Goal: Task Accomplishment & Management: Manage account settings

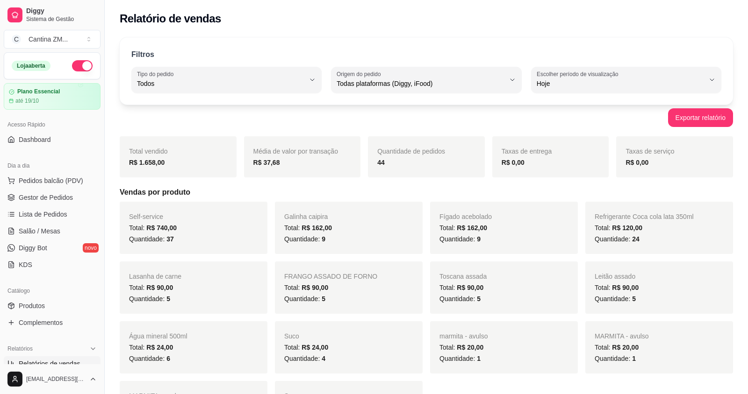
select select "ALL"
select select "0"
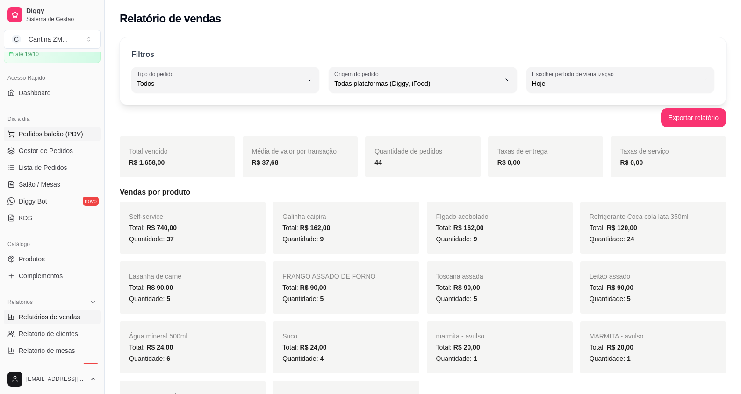
click at [34, 134] on span "Pedidos balcão (PDV)" at bounding box center [51, 133] width 64 height 9
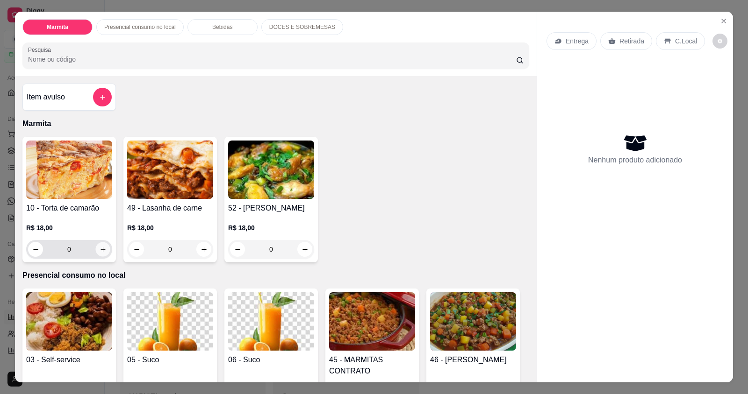
click at [95, 251] on button "increase-product-quantity" at bounding box center [102, 250] width 14 height 14
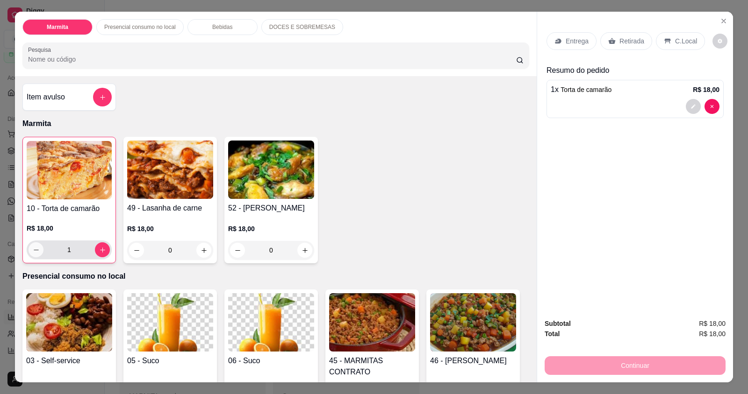
click at [34, 250] on icon "decrease-product-quantity" at bounding box center [36, 250] width 5 height 0
type input "0"
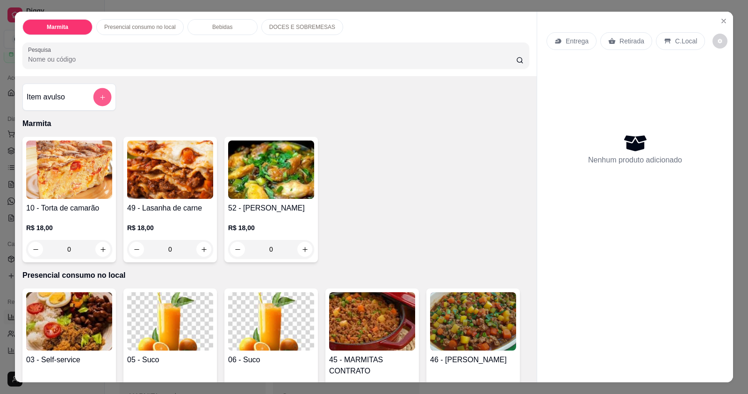
click at [96, 89] on button "add-separate-item" at bounding box center [102, 97] width 18 height 18
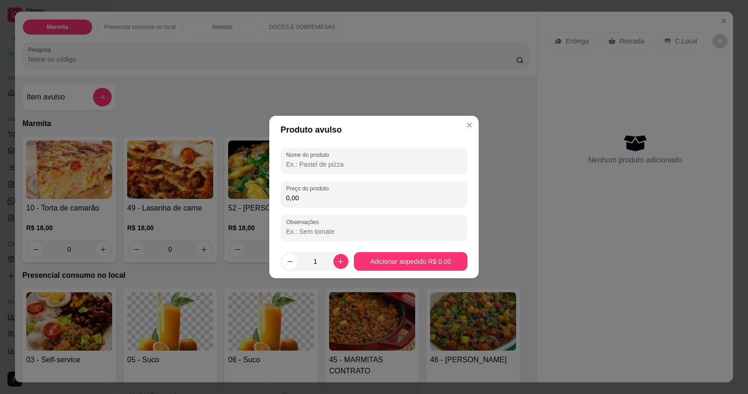
click at [291, 165] on input "Nome do produto" at bounding box center [374, 164] width 176 height 9
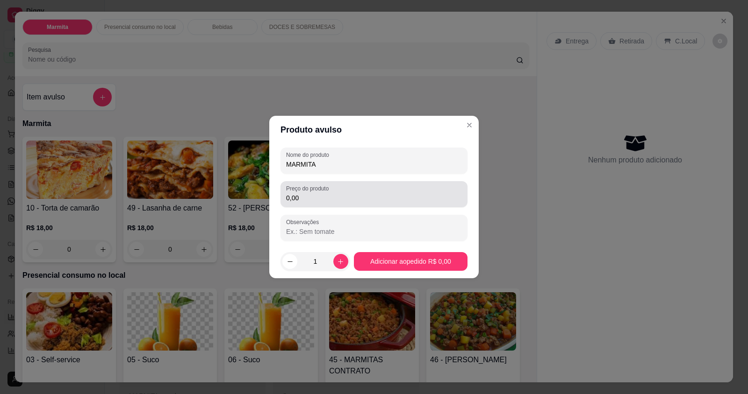
type input "MARMITA"
click at [294, 200] on input "0,00" at bounding box center [374, 197] width 176 height 9
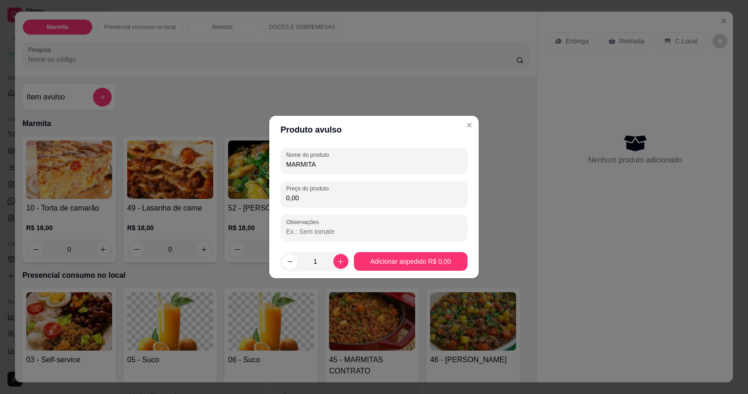
click at [294, 200] on input "0,00" at bounding box center [374, 197] width 176 height 9
type input "16,00"
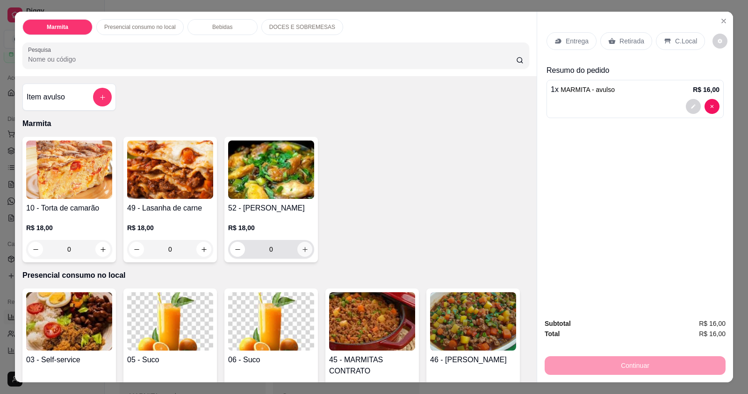
click at [304, 251] on icon "increase-product-quantity" at bounding box center [304, 249] width 7 height 7
type input "1"
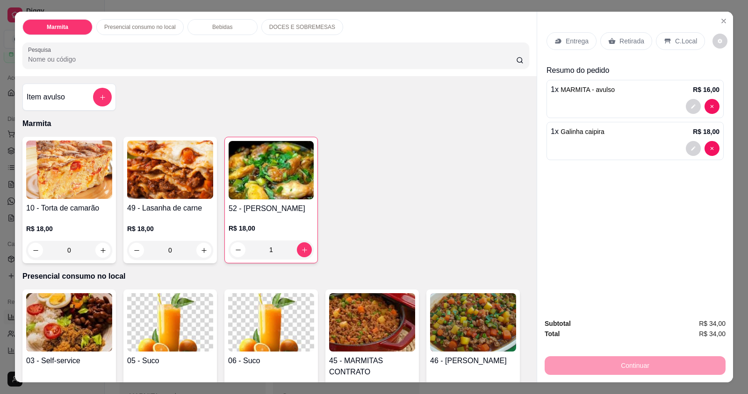
click at [573, 41] on p "Entrega" at bounding box center [576, 40] width 23 height 9
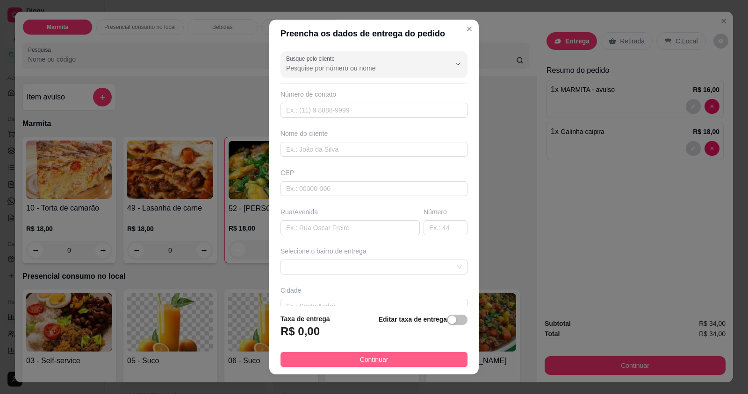
click at [366, 360] on span "Continuar" at bounding box center [374, 360] width 29 height 10
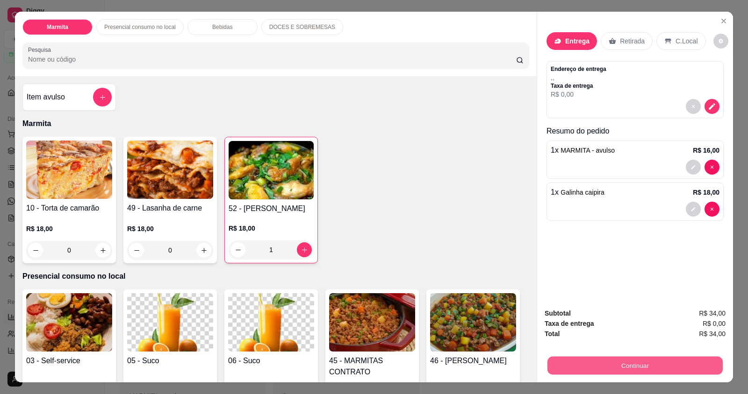
click at [614, 369] on button "Continuar" at bounding box center [634, 366] width 175 height 18
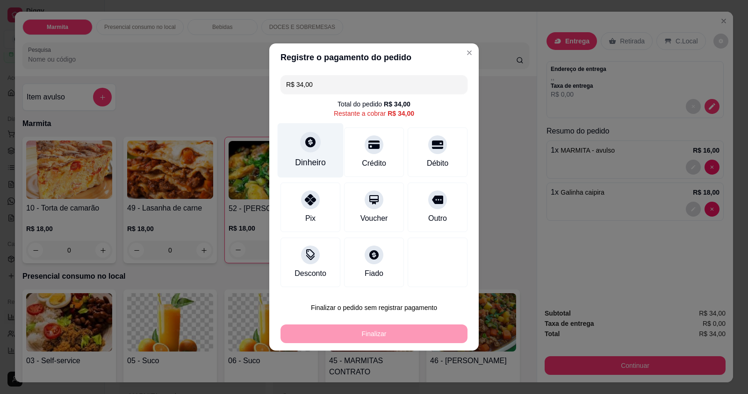
click at [310, 158] on div "Dinheiro" at bounding box center [310, 163] width 31 height 12
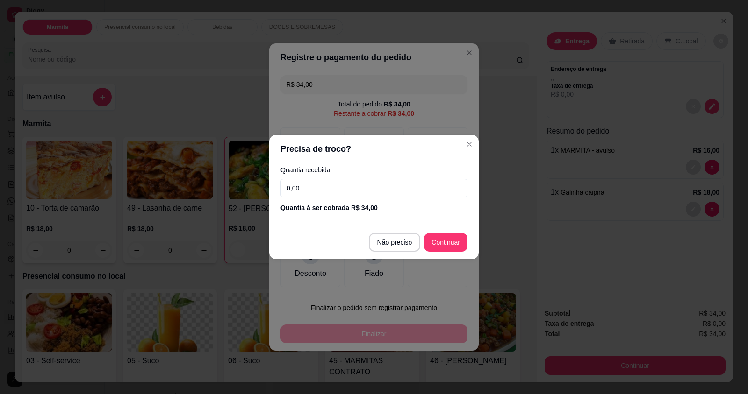
click at [291, 184] on input "0,00" at bounding box center [373, 188] width 187 height 19
type input "34,00"
type input "R$ 0,00"
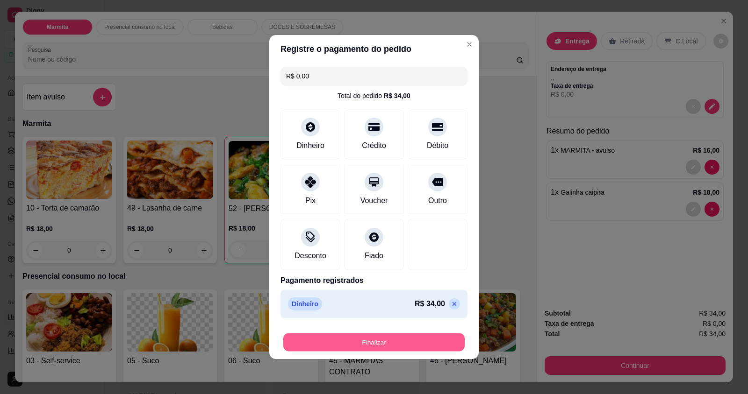
click at [409, 343] on button "Finalizar" at bounding box center [373, 343] width 181 height 18
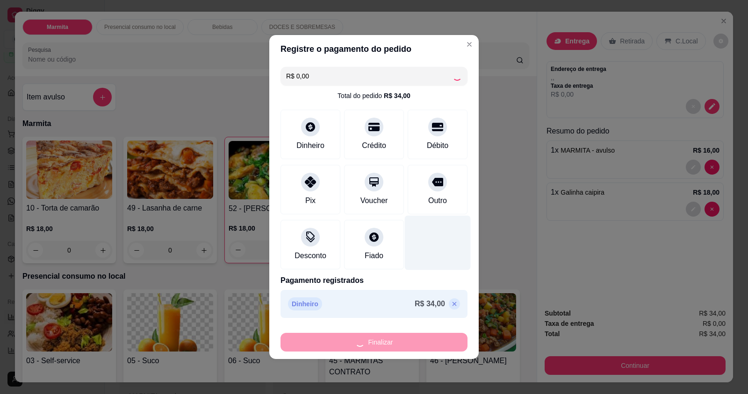
type input "0"
type input "-R$ 34,00"
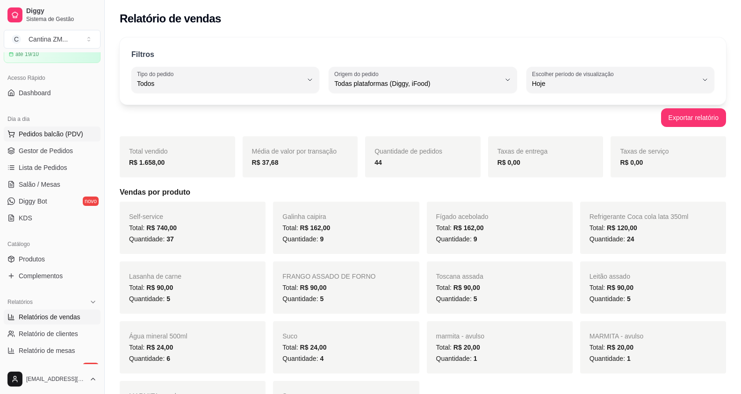
click at [46, 138] on span "Pedidos balcão (PDV)" at bounding box center [51, 133] width 64 height 9
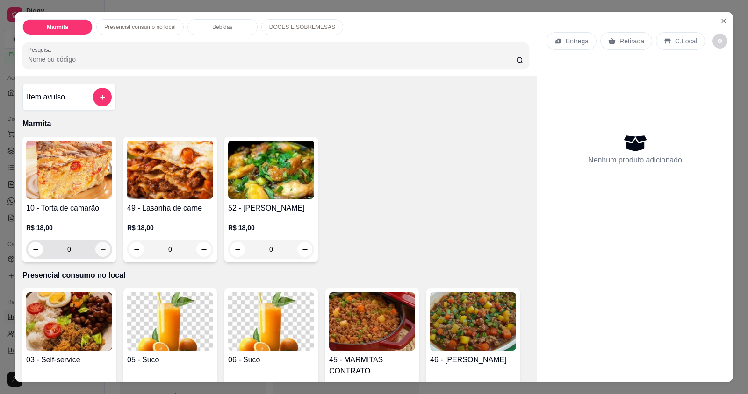
click at [101, 248] on icon "increase-product-quantity" at bounding box center [103, 249] width 7 height 7
type input "1"
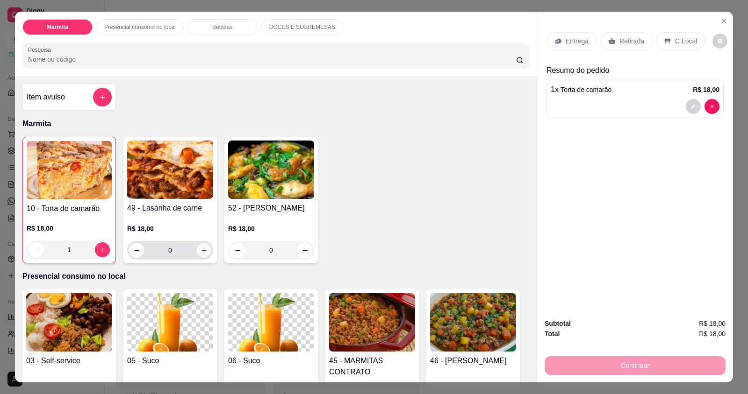
click at [205, 253] on button "increase-product-quantity" at bounding box center [203, 250] width 14 height 14
type input "1"
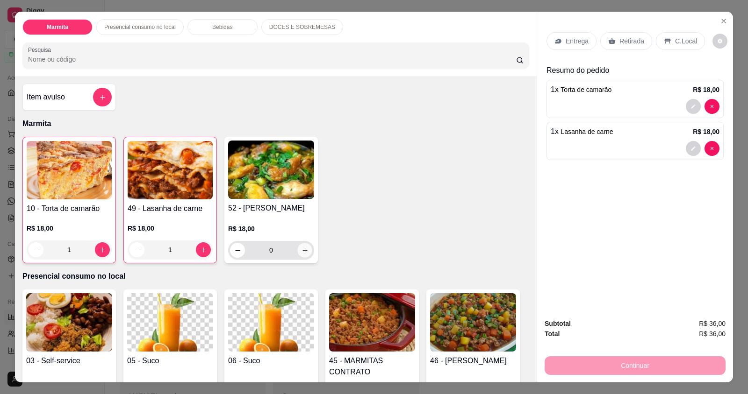
click at [301, 249] on icon "increase-product-quantity" at bounding box center [304, 250] width 7 height 7
type input "1"
click at [565, 45] on p "Entrega" at bounding box center [576, 40] width 23 height 9
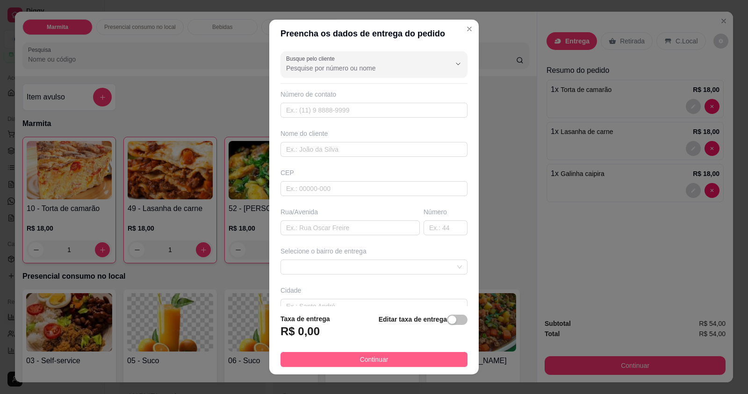
click at [295, 354] on button "Continuar" at bounding box center [373, 359] width 187 height 15
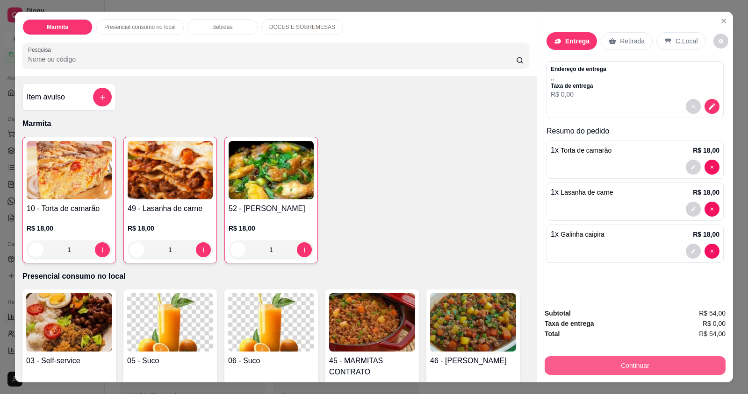
click at [570, 365] on button "Continuar" at bounding box center [634, 366] width 181 height 19
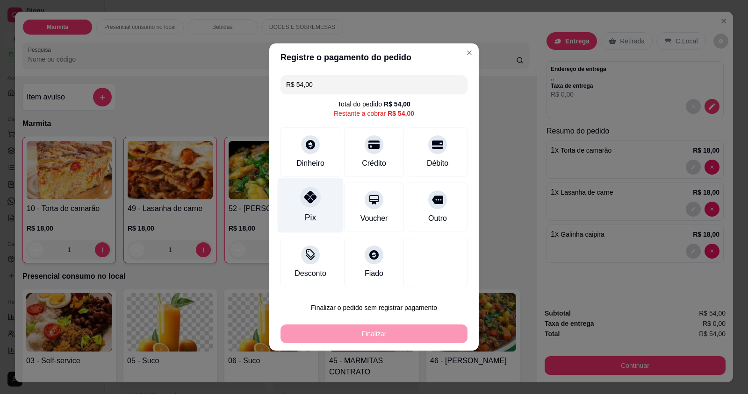
click at [327, 217] on div "Pix" at bounding box center [311, 206] width 66 height 55
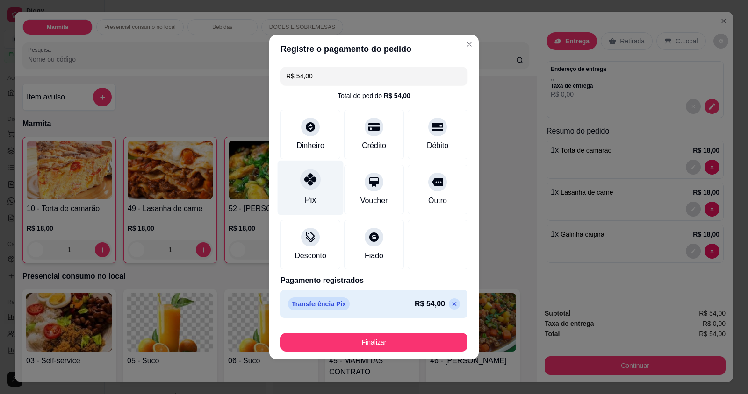
type input "R$ 0,00"
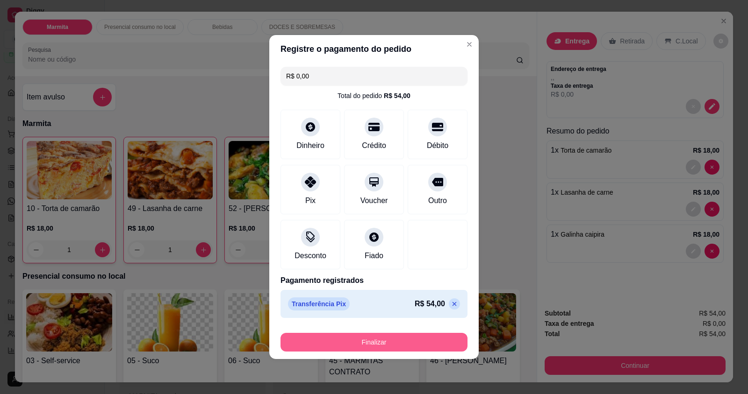
click at [365, 340] on button "Finalizar" at bounding box center [373, 342] width 187 height 19
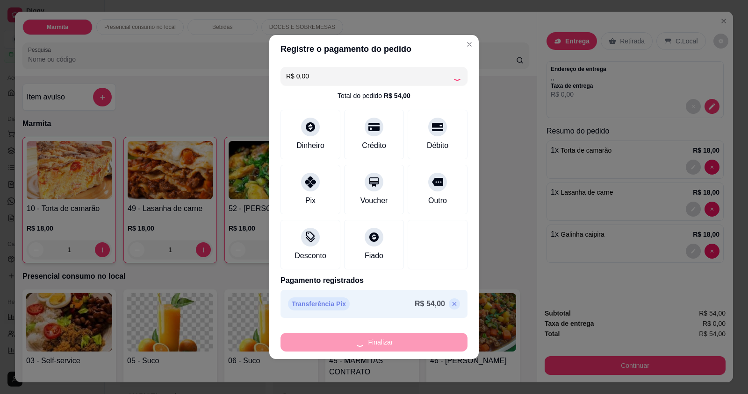
type input "0"
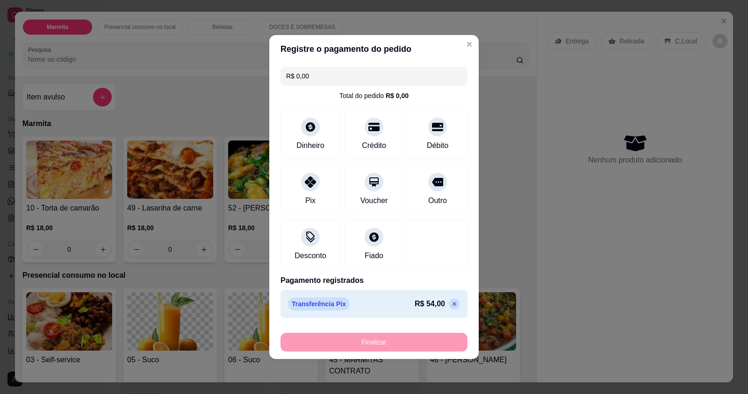
type input "-R$ 54,00"
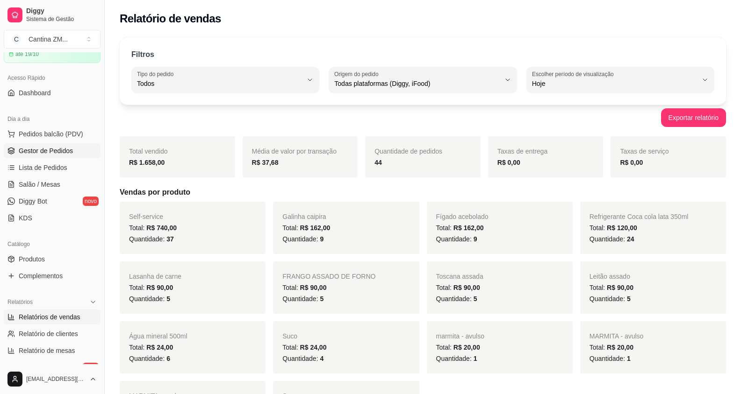
click at [60, 153] on span "Gestor de Pedidos" at bounding box center [46, 150] width 54 height 9
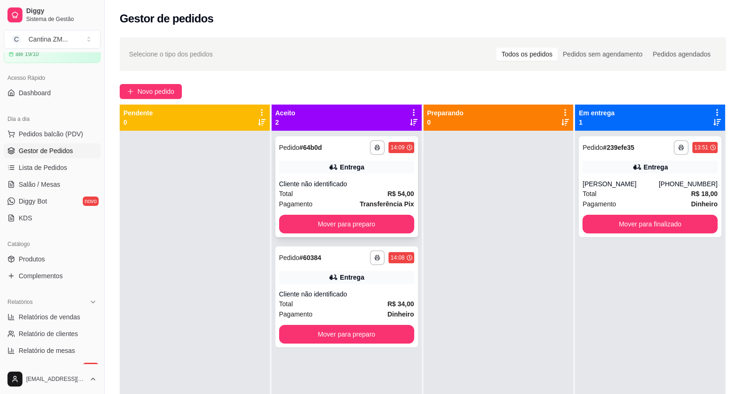
click at [376, 235] on div "**********" at bounding box center [346, 186] width 143 height 101
click at [397, 228] on button "Mover para preparo" at bounding box center [346, 224] width 135 height 19
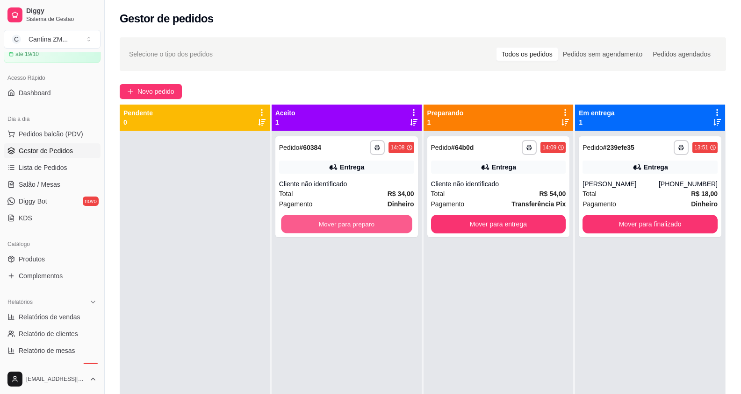
click at [397, 228] on button "Mover para preparo" at bounding box center [346, 224] width 131 height 18
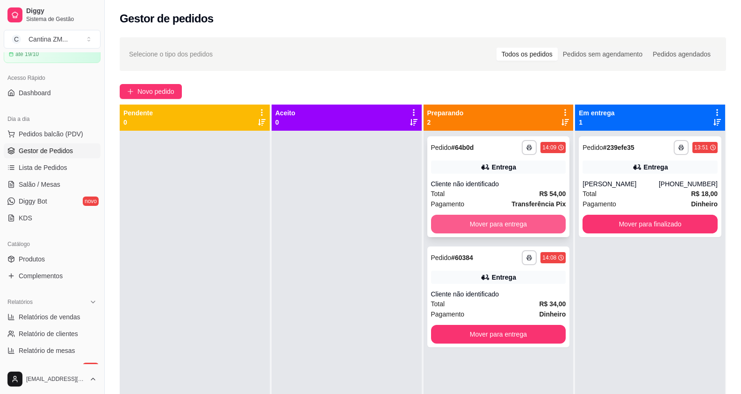
click at [533, 224] on button "Mover para entrega" at bounding box center [498, 224] width 135 height 19
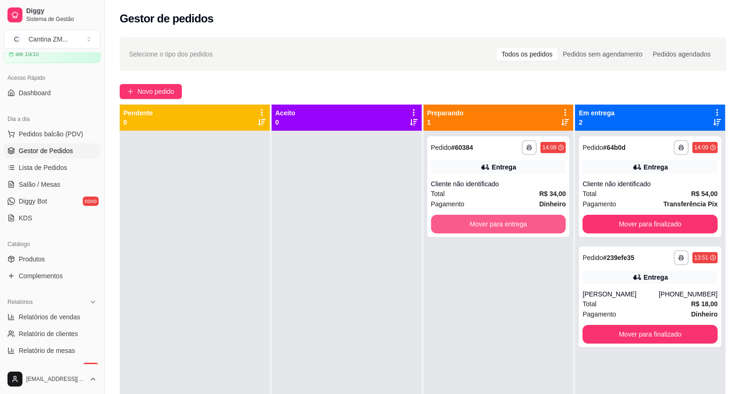
click at [543, 227] on button "Mover para entrega" at bounding box center [498, 224] width 135 height 19
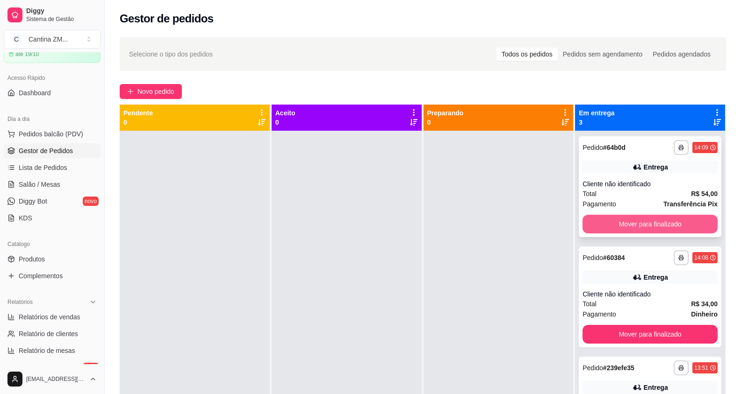
click at [632, 225] on button "Mover para finalizado" at bounding box center [649, 224] width 135 height 19
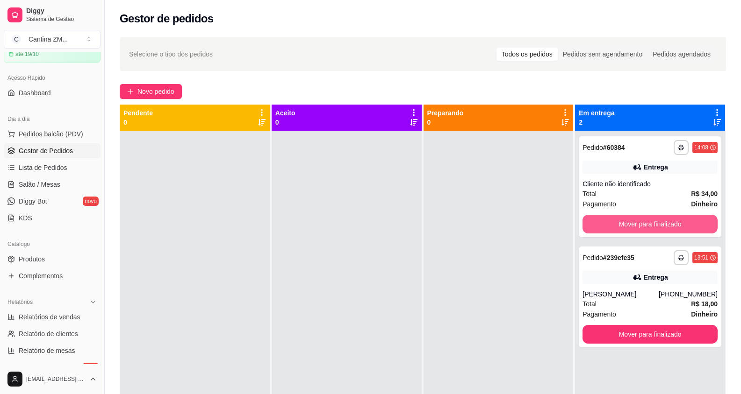
click at [632, 225] on button "Mover para finalizado" at bounding box center [649, 224] width 135 height 19
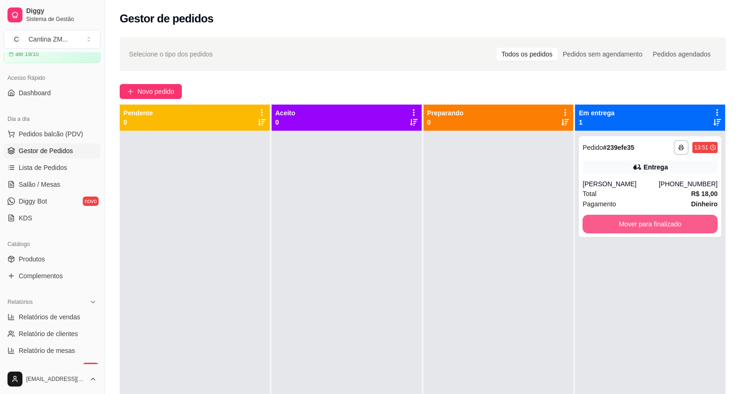
click at [632, 225] on button "Mover para finalizado" at bounding box center [649, 224] width 135 height 19
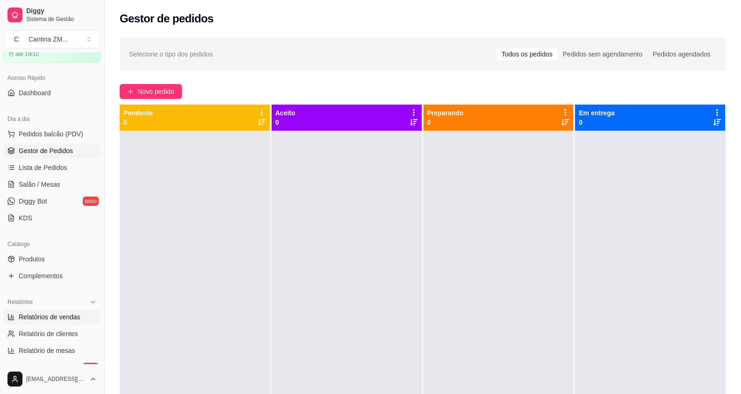
click at [59, 318] on span "Relatórios de vendas" at bounding box center [50, 317] width 62 height 9
select select "ALL"
select select "0"
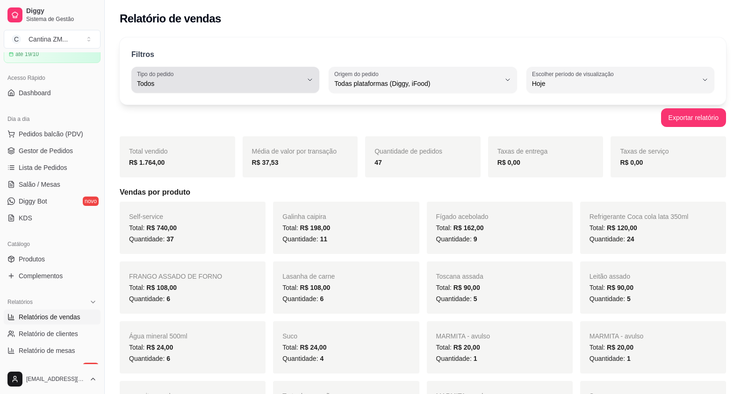
click at [274, 86] on span "Todos" at bounding box center [219, 83] width 165 height 9
click at [213, 169] on span "Consumo local" at bounding box center [220, 167] width 157 height 9
type input "EAT_IN"
select select "EAT_IN"
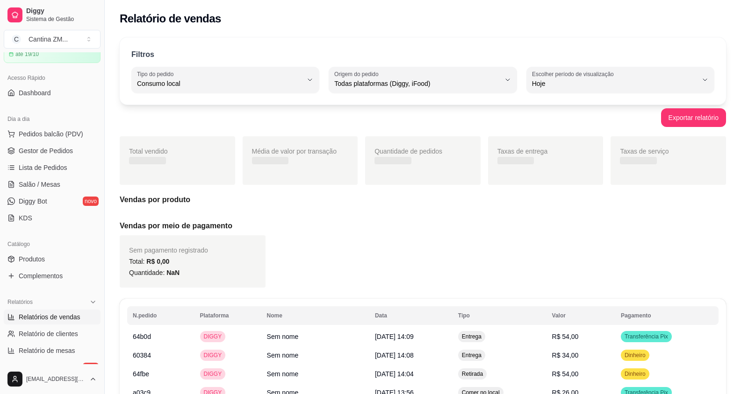
scroll to position [9, 0]
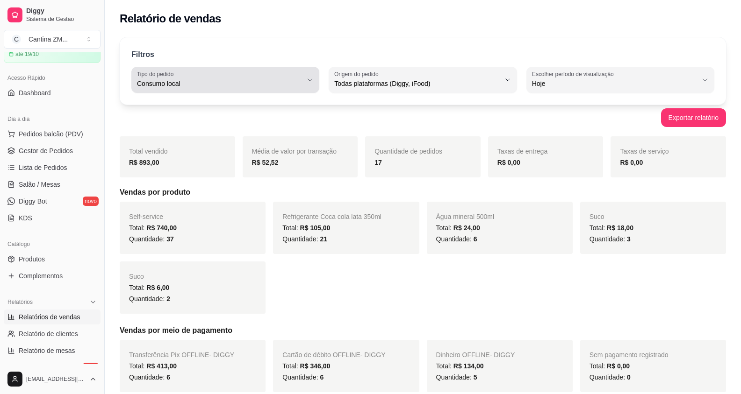
click at [243, 84] on span "Consumo local" at bounding box center [219, 83] width 165 height 9
click at [199, 119] on span "Entrega" at bounding box center [220, 121] width 157 height 9
type input "DELIVERY"
select select "DELIVERY"
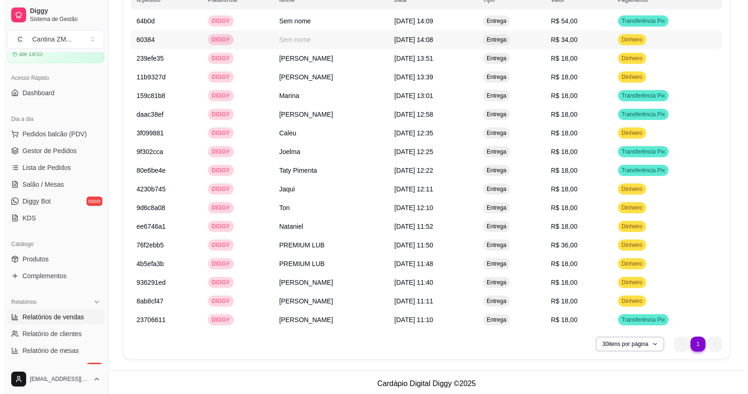
scroll to position [374, 0]
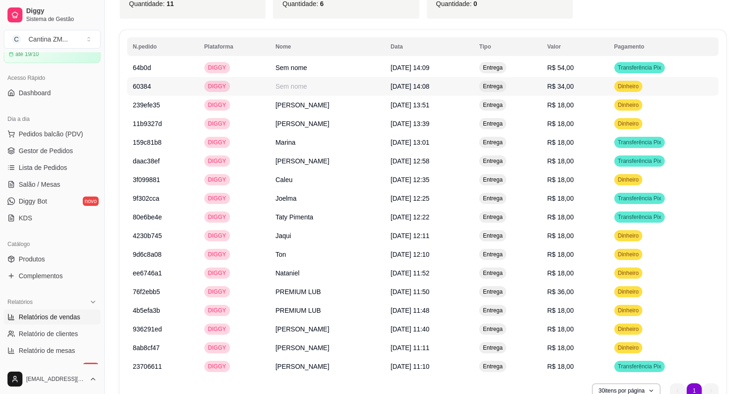
click at [573, 86] on span "R$ 34,00" at bounding box center [560, 86] width 27 height 7
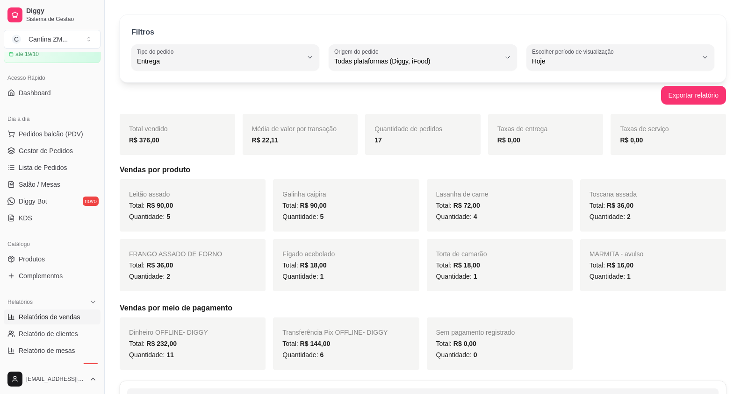
scroll to position [0, 0]
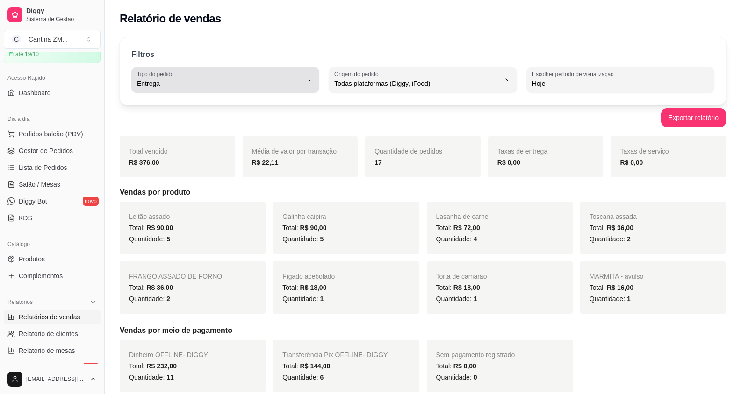
click at [203, 82] on span "Entrega" at bounding box center [219, 83] width 165 height 9
click at [189, 136] on span "Retirada" at bounding box center [220, 136] width 157 height 9
type input "PICKUP"
select select "PICKUP"
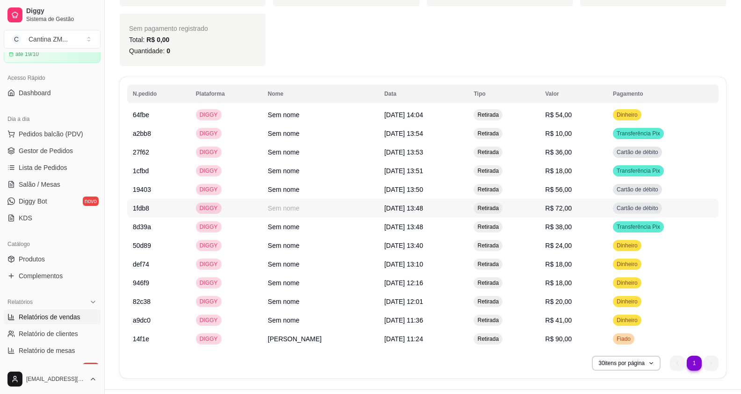
scroll to position [468, 0]
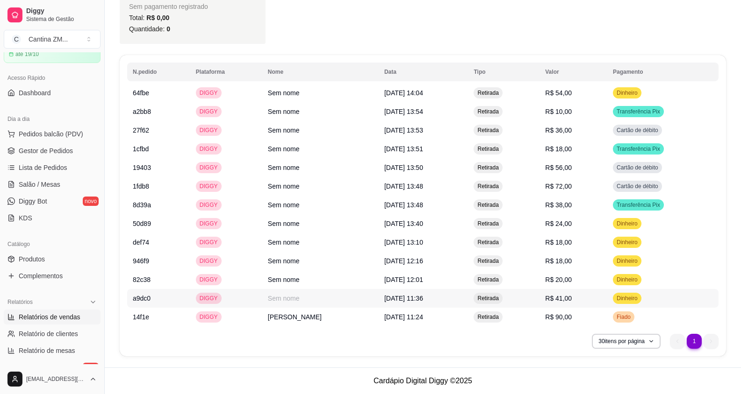
click at [557, 299] on span "R$ 41,00" at bounding box center [558, 298] width 27 height 7
click at [565, 227] on span "R$ 24,00" at bounding box center [558, 223] width 27 height 7
click at [565, 223] on span "R$ 24,00" at bounding box center [558, 223] width 27 height 7
click at [565, 209] on span "R$ 38,00" at bounding box center [558, 204] width 27 height 7
click at [566, 187] on span "R$ 72,00" at bounding box center [558, 186] width 27 height 7
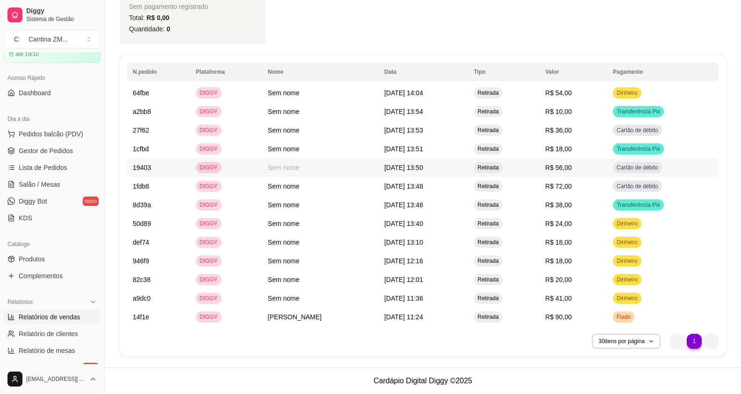
click at [565, 173] on td "R$ 56,00" at bounding box center [573, 167] width 68 height 19
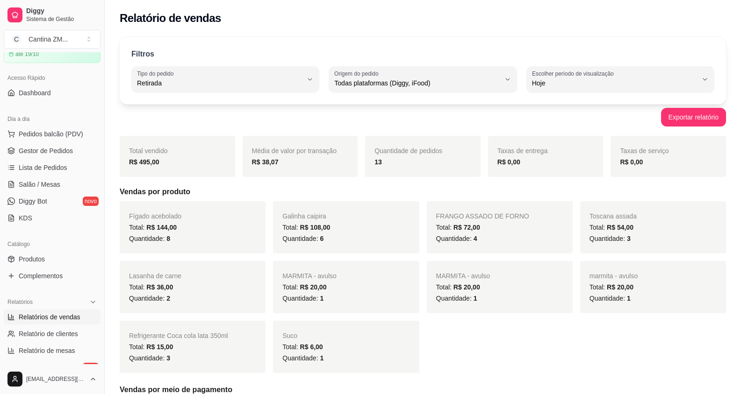
scroll to position [0, 0]
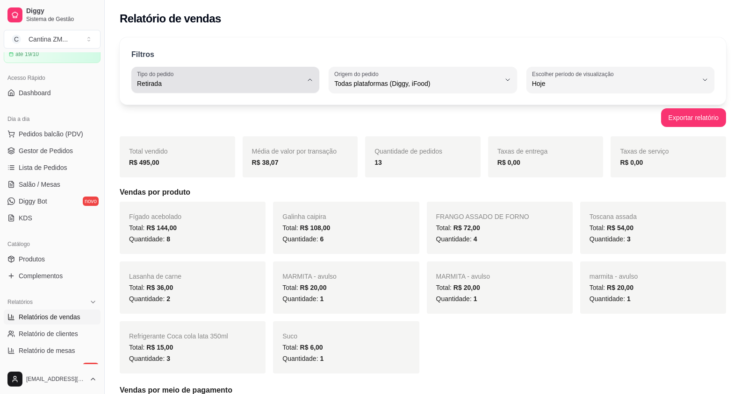
click at [206, 79] on span "Retirada" at bounding box center [219, 83] width 165 height 9
click at [174, 103] on span "Todos" at bounding box center [220, 105] width 157 height 9
type input "ALL"
select select "ALL"
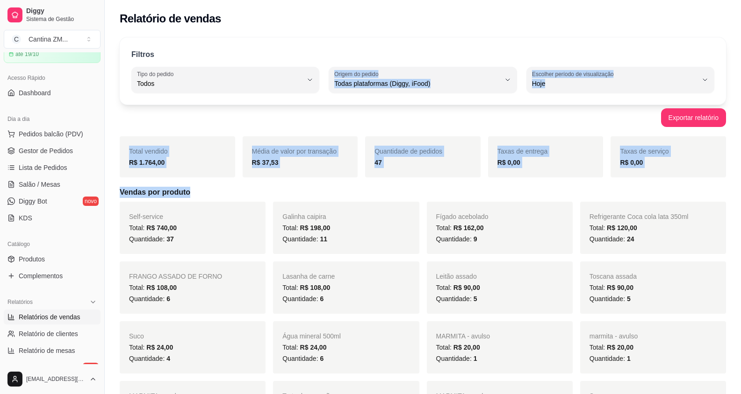
drag, startPoint x: 175, startPoint y: 103, endPoint x: 278, endPoint y: 199, distance: 140.5
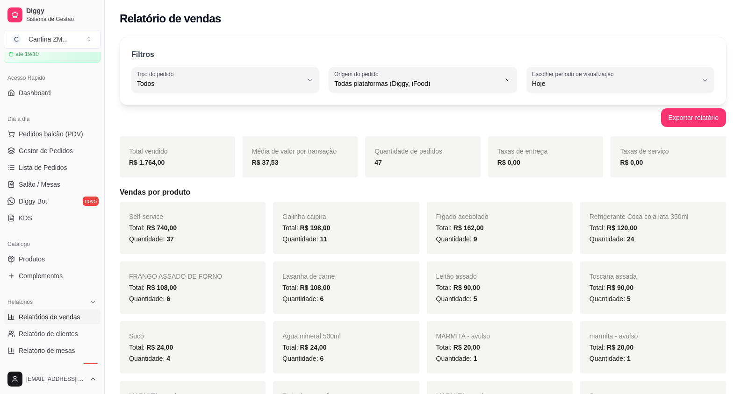
click at [461, 8] on div "Relatório de vendas" at bounding box center [423, 16] width 636 height 32
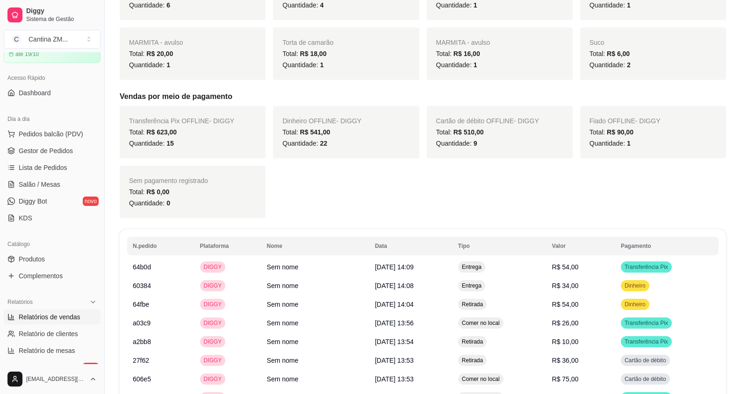
scroll to position [421, 0]
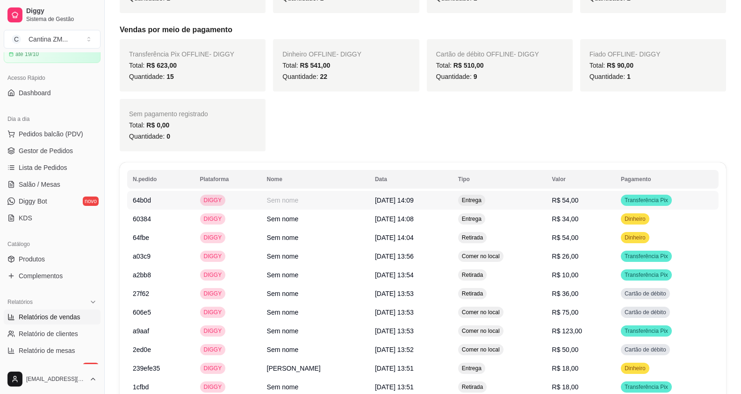
click at [595, 204] on td "R$ 54,00" at bounding box center [580, 200] width 69 height 19
click at [579, 222] on span "R$ 34,00" at bounding box center [565, 218] width 27 height 7
click at [589, 241] on td "R$ 54,00" at bounding box center [580, 238] width 69 height 19
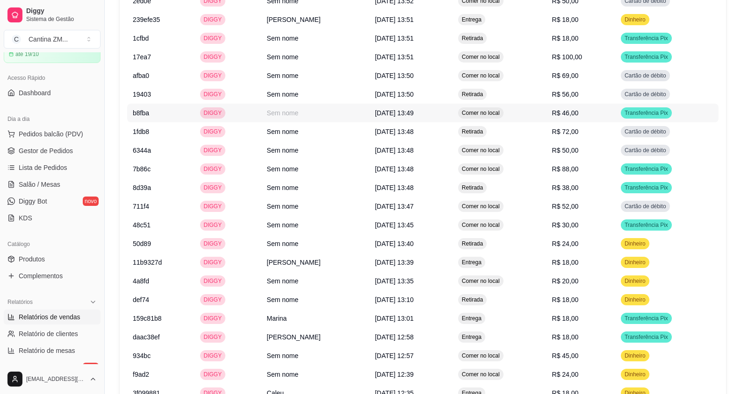
scroll to position [794, 0]
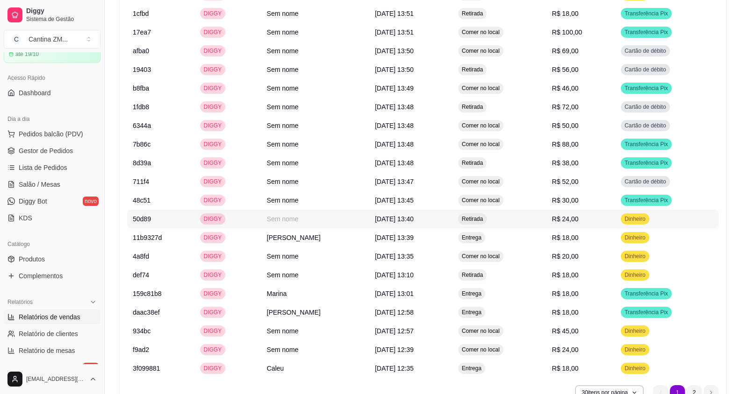
click at [600, 223] on td "R$ 24,00" at bounding box center [580, 219] width 69 height 19
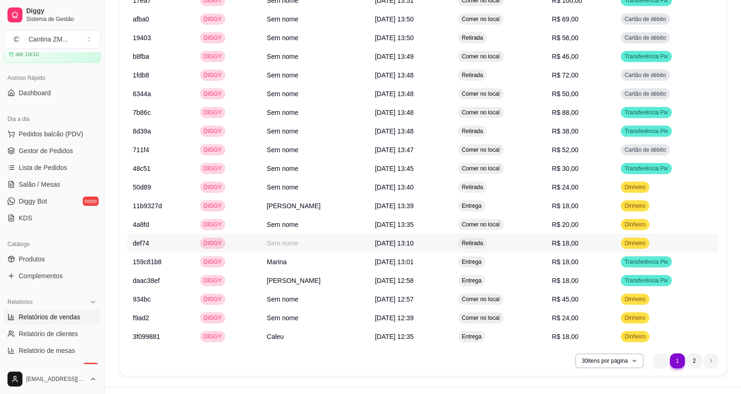
scroll to position [841, 0]
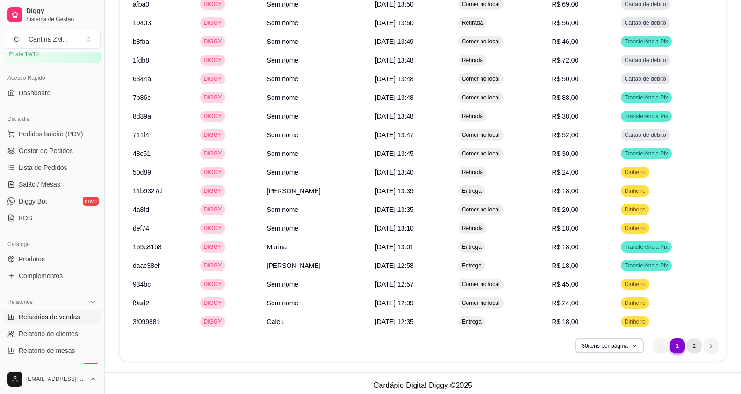
click at [694, 346] on li "2" at bounding box center [694, 346] width 14 height 14
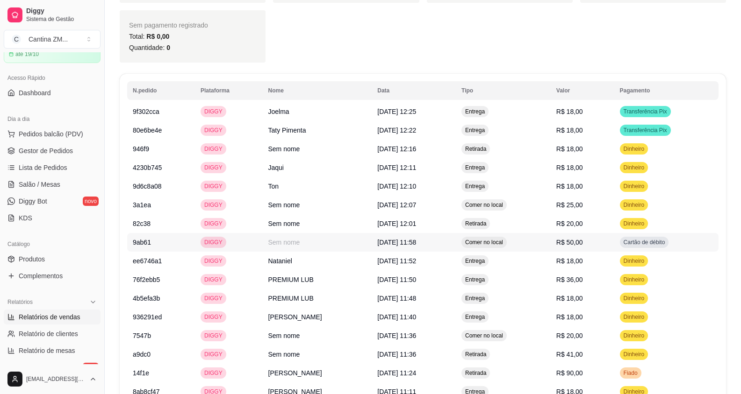
scroll to position [556, 0]
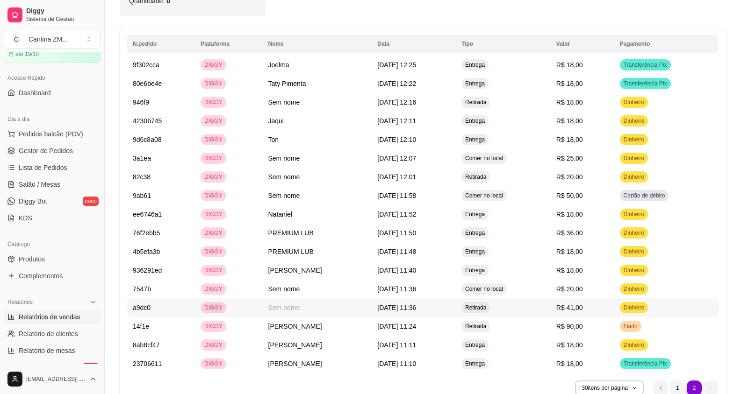
click at [646, 311] on span "Dinheiro" at bounding box center [634, 307] width 25 height 7
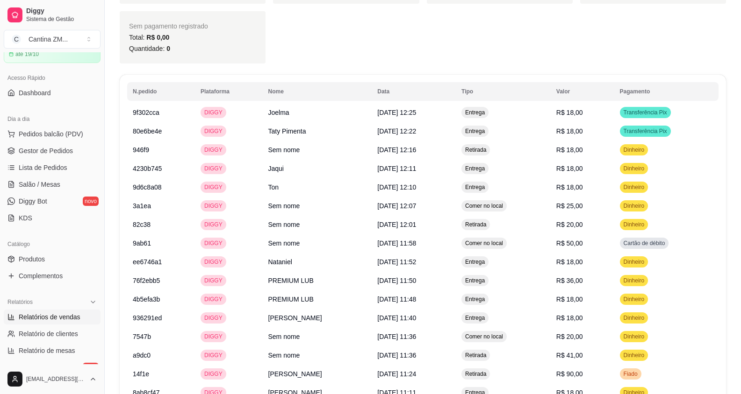
scroll to position [603, 0]
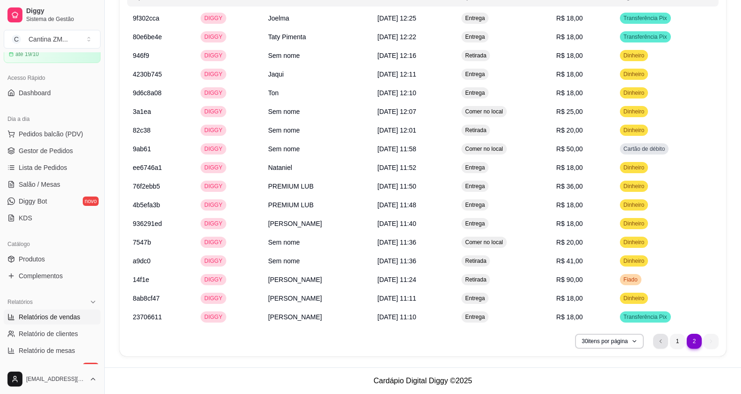
click at [658, 336] on li "previous page button" at bounding box center [660, 341] width 15 height 15
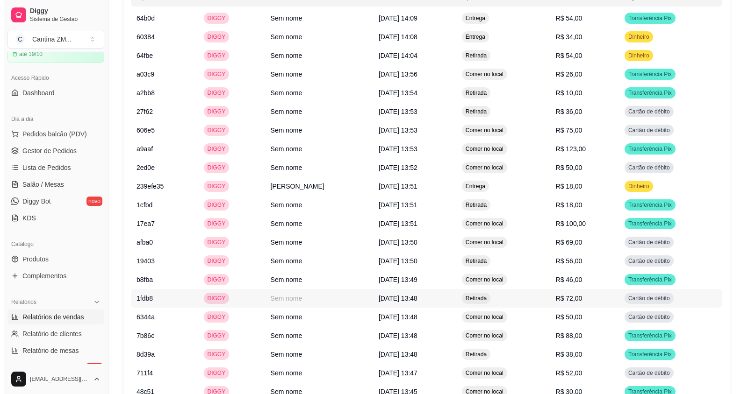
scroll to position [463, 0]
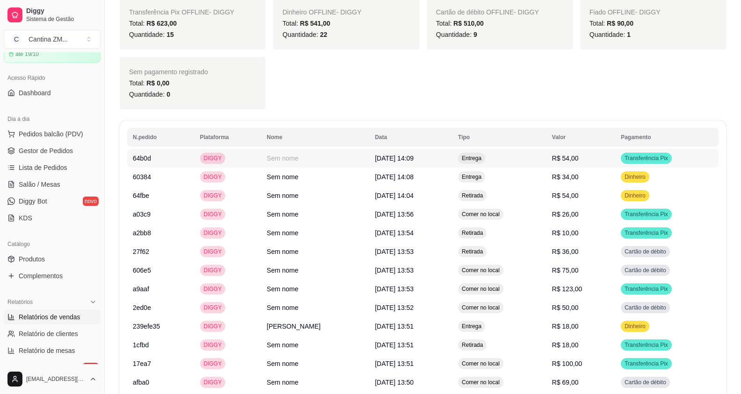
click at [609, 164] on td "R$ 54,00" at bounding box center [580, 158] width 69 height 19
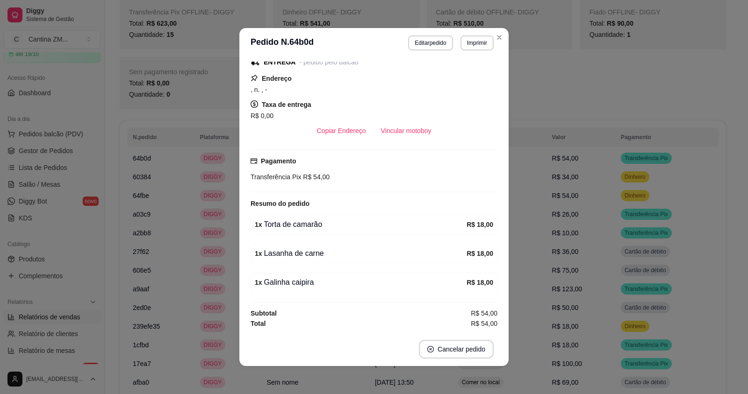
scroll to position [2, 0]
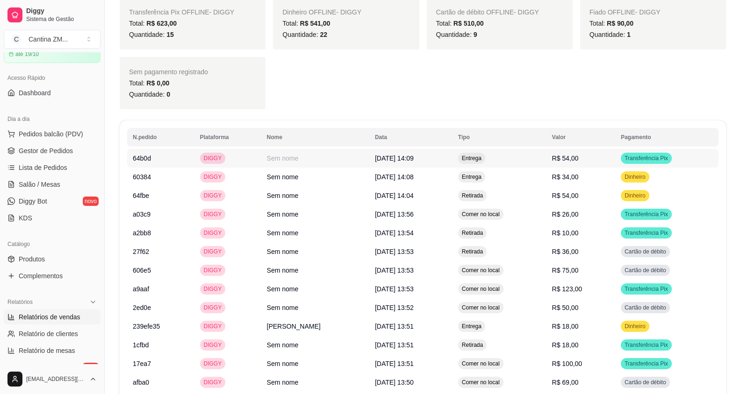
click at [369, 163] on td "[DATE] 14:09" at bounding box center [410, 158] width 83 height 19
click at [586, 175] on td "R$ 34,00" at bounding box center [580, 177] width 69 height 19
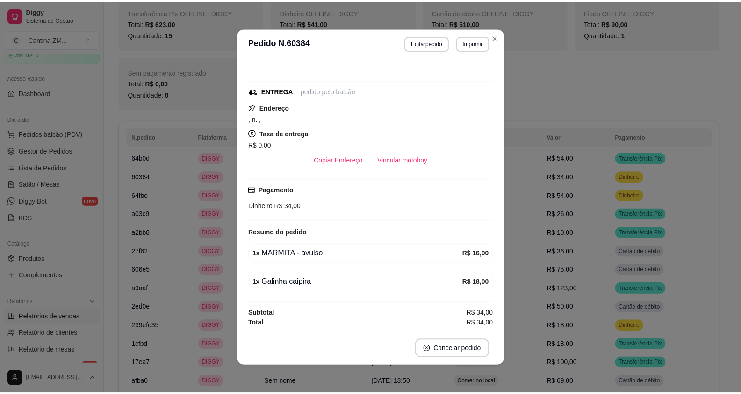
scroll to position [0, 0]
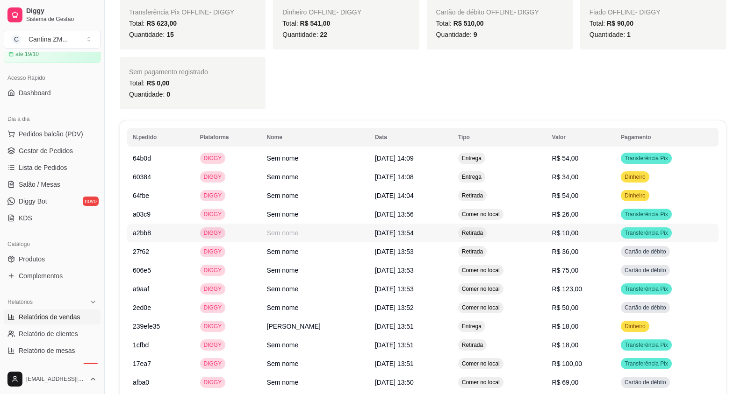
click at [541, 234] on td "Retirada" at bounding box center [499, 233] width 94 height 19
click at [579, 196] on span "R$ 54,00" at bounding box center [565, 195] width 27 height 7
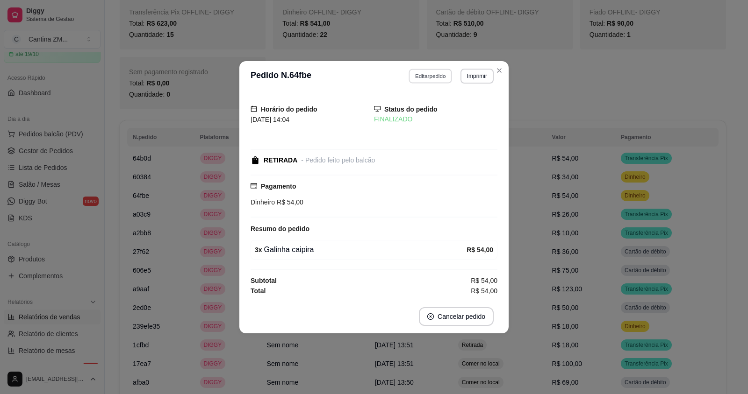
click at [432, 76] on button "Editar pedido" at bounding box center [430, 76] width 43 height 14
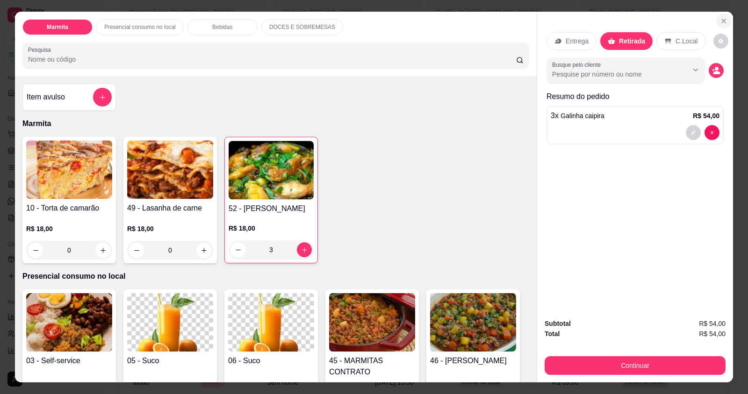
click at [721, 14] on button "Close" at bounding box center [723, 21] width 15 height 15
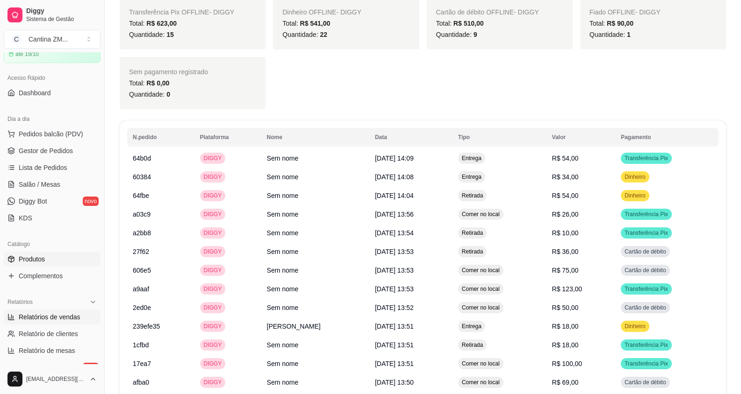
click at [69, 258] on link "Produtos" at bounding box center [52, 259] width 97 height 15
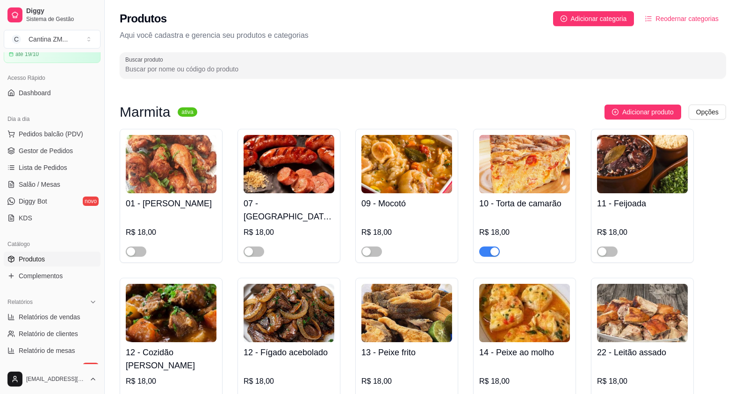
click at [497, 248] on div "button" at bounding box center [494, 252] width 8 height 8
click at [38, 153] on span "Gestor de Pedidos" at bounding box center [46, 150] width 54 height 9
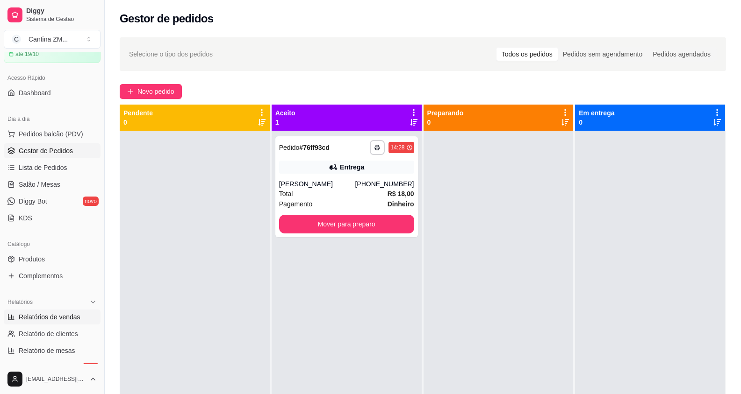
click at [36, 323] on link "Relatórios de vendas" at bounding box center [52, 317] width 97 height 15
select select "ALL"
select select "0"
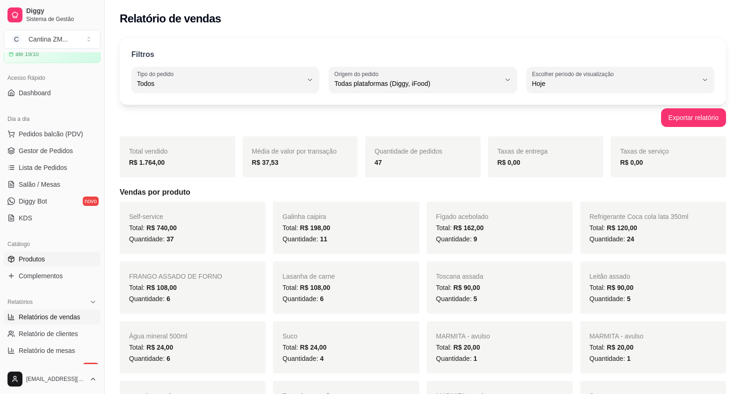
click at [52, 259] on link "Produtos" at bounding box center [52, 259] width 97 height 15
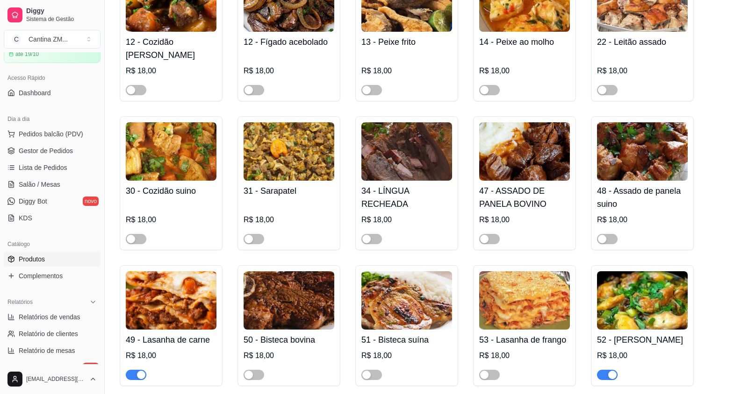
scroll to position [327, 0]
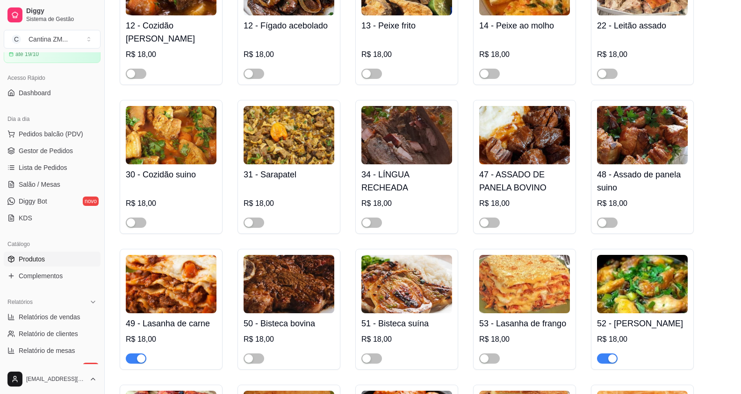
click at [138, 355] on div "button" at bounding box center [141, 359] width 8 height 8
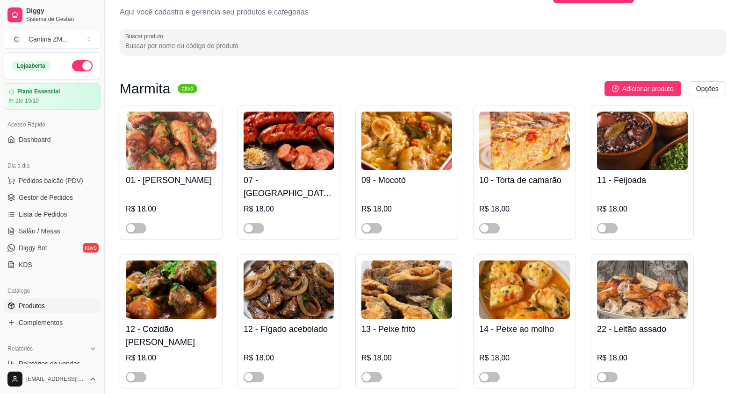
scroll to position [0, 0]
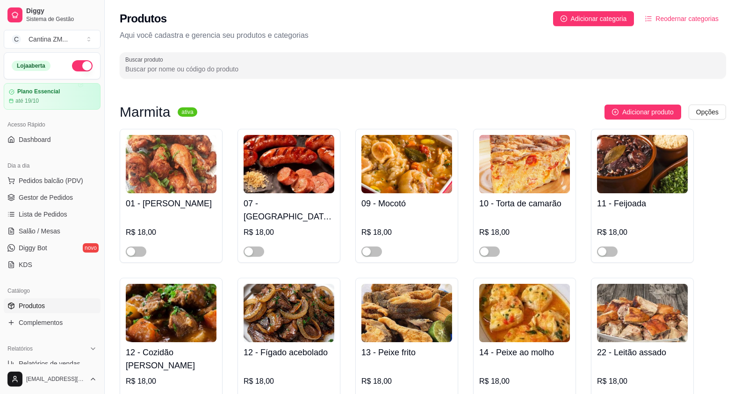
click at [492, 245] on div "10 - Torta de camarão R$ 18,00" at bounding box center [524, 196] width 103 height 134
click at [497, 247] on span "button" at bounding box center [489, 252] width 21 height 10
click at [57, 200] on span "Gestor de Pedidos" at bounding box center [46, 197] width 54 height 9
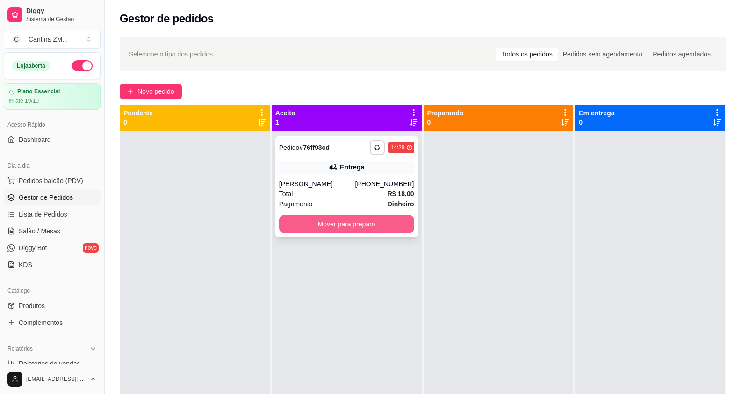
click at [391, 229] on button "Mover para preparo" at bounding box center [346, 224] width 135 height 19
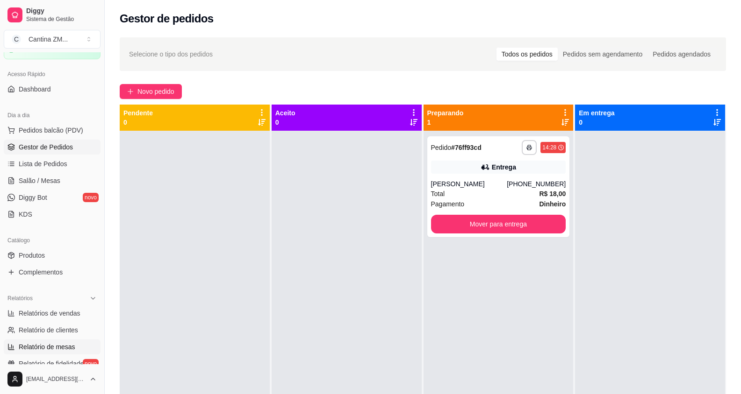
scroll to position [93, 0]
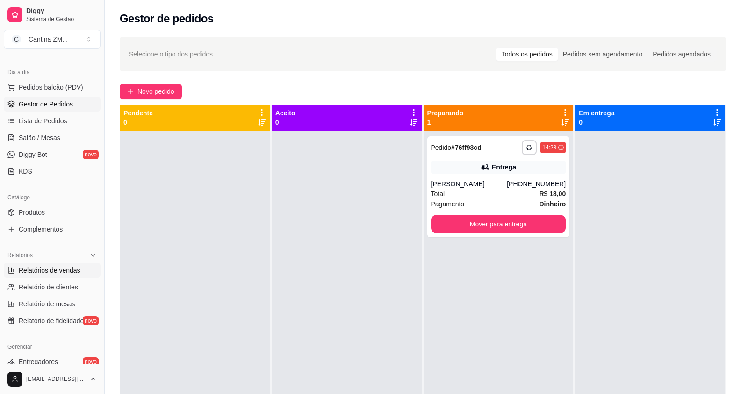
click at [68, 264] on link "Relatórios de vendas" at bounding box center [52, 270] width 97 height 15
select select "ALL"
select select "0"
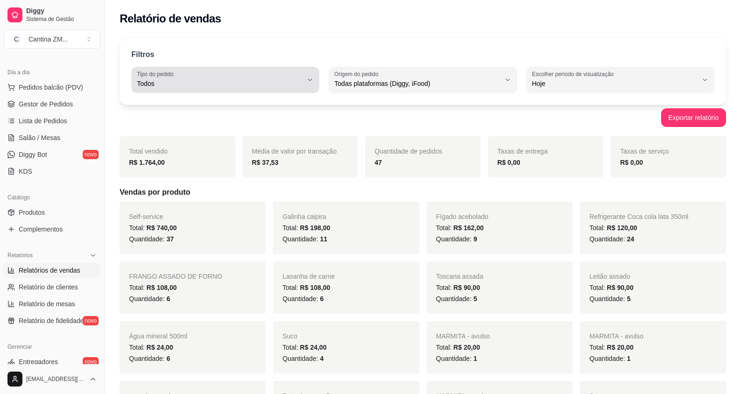
click at [218, 76] on div "Todos" at bounding box center [219, 80] width 165 height 19
click at [159, 168] on span "Consumo local" at bounding box center [220, 167] width 157 height 9
type input "EAT_IN"
select select "EAT_IN"
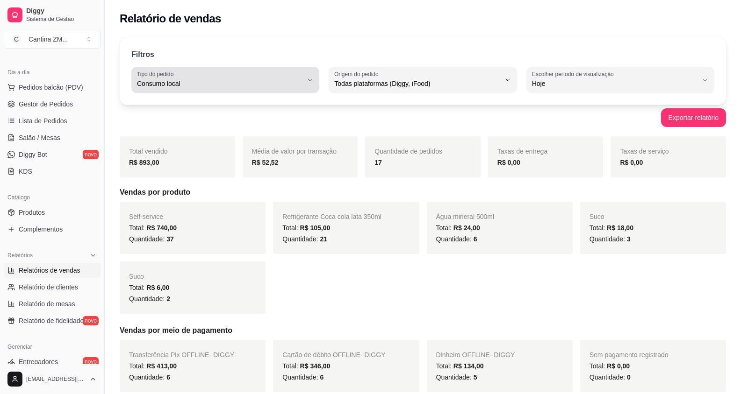
click at [208, 88] on span "Consumo local" at bounding box center [219, 83] width 165 height 9
click at [186, 121] on span "Entrega" at bounding box center [220, 121] width 157 height 9
type input "DELIVERY"
select select "DELIVERY"
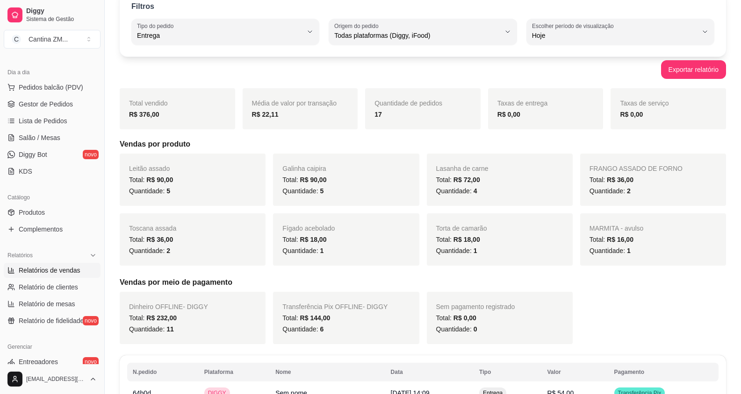
scroll to position [187, 0]
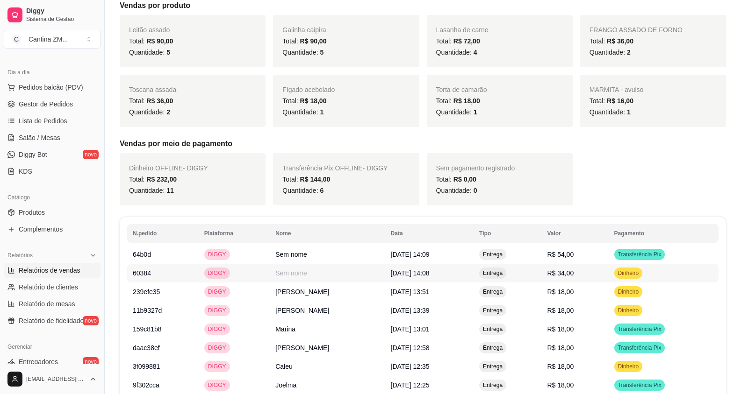
click at [573, 272] on span "R$ 34,00" at bounding box center [560, 273] width 27 height 7
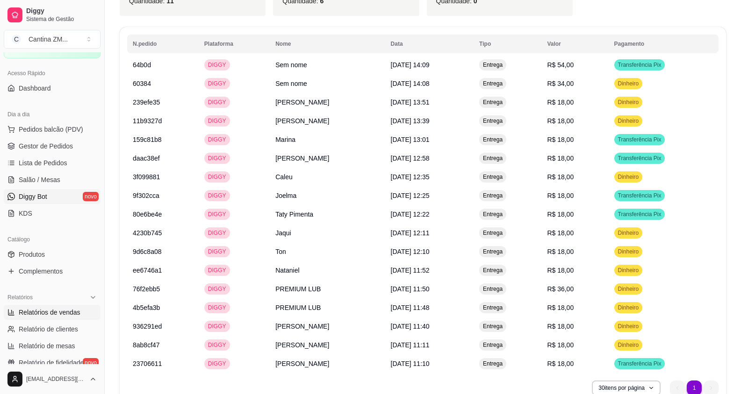
scroll to position [0, 0]
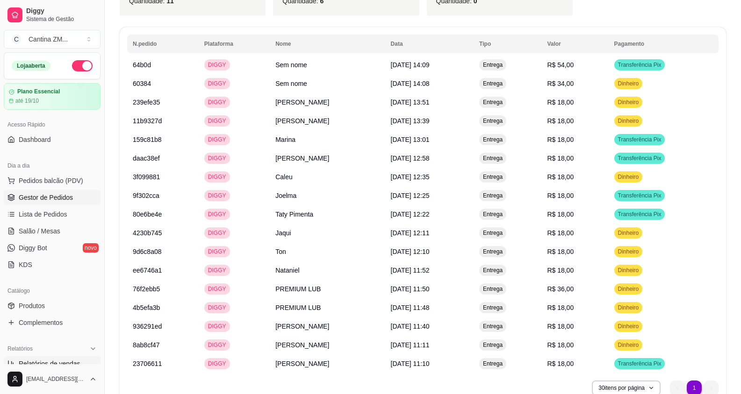
click at [54, 195] on span "Gestor de Pedidos" at bounding box center [46, 197] width 54 height 9
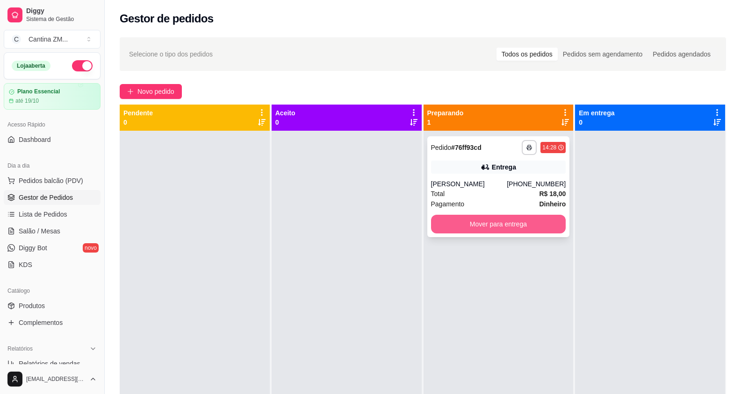
click at [540, 222] on button "Mover para entrega" at bounding box center [498, 224] width 135 height 19
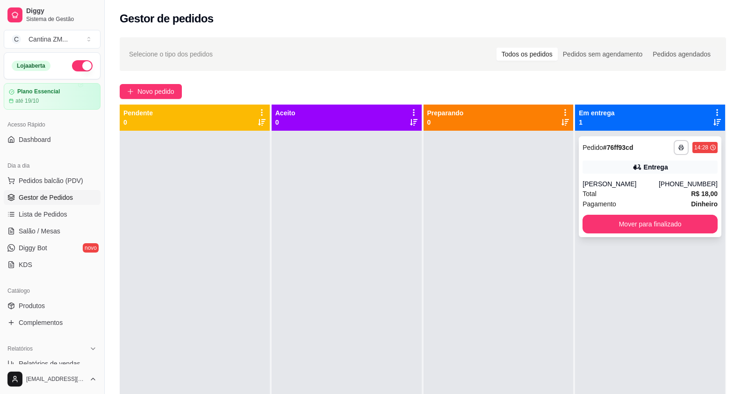
click at [616, 187] on div "[PERSON_NAME]" at bounding box center [620, 183] width 76 height 9
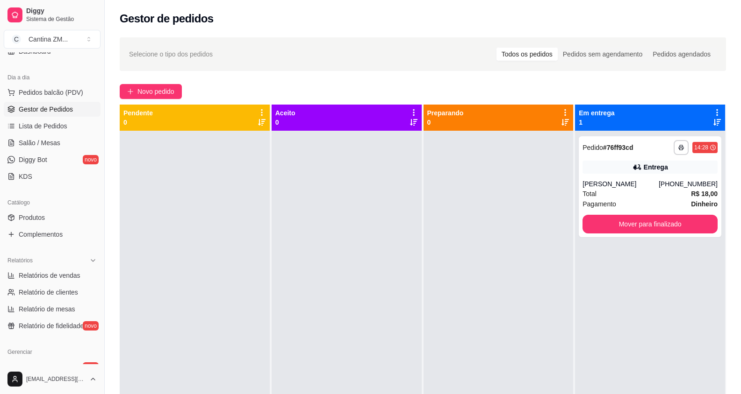
scroll to position [93, 0]
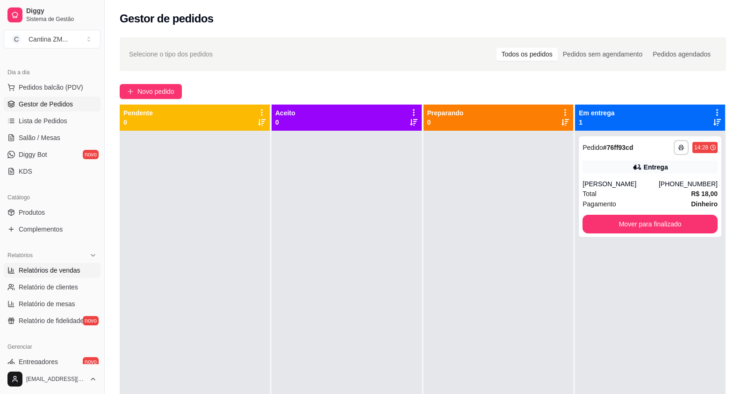
click at [26, 269] on span "Relatórios de vendas" at bounding box center [50, 270] width 62 height 9
select select "ALL"
select select "0"
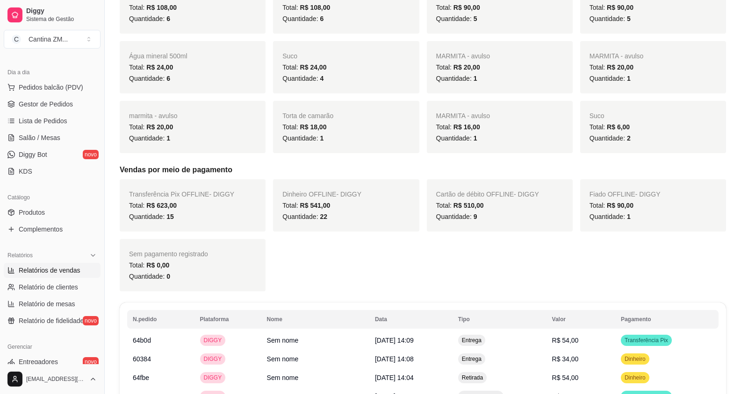
scroll to position [374, 0]
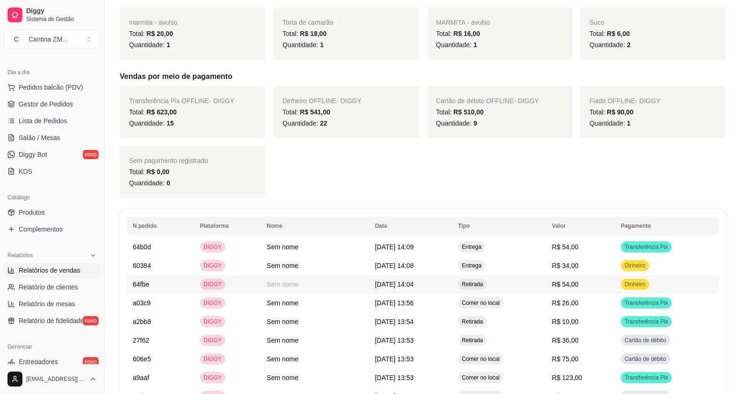
click at [525, 283] on td "Retirada" at bounding box center [499, 284] width 94 height 19
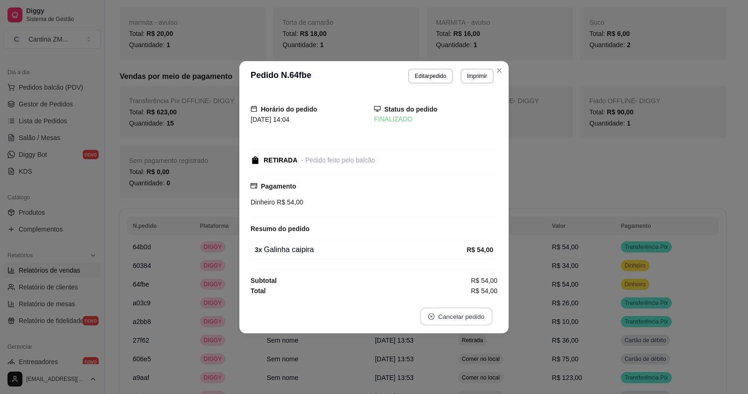
click at [476, 318] on button "Cancelar pedido" at bounding box center [456, 317] width 72 height 18
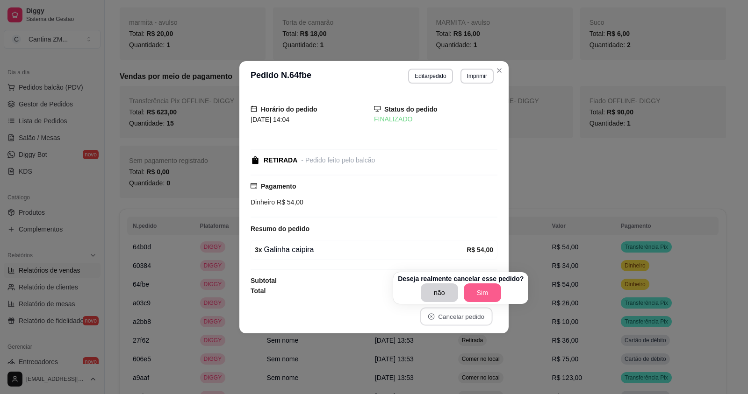
click at [480, 294] on button "Sim" at bounding box center [482, 293] width 37 height 19
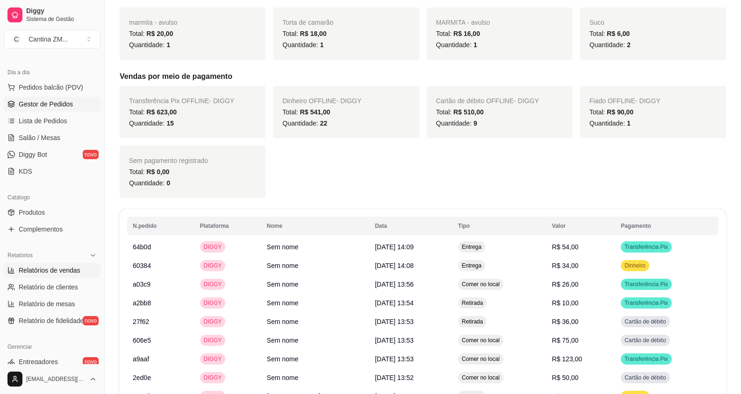
click at [64, 102] on span "Gestor de Pedidos" at bounding box center [46, 104] width 54 height 9
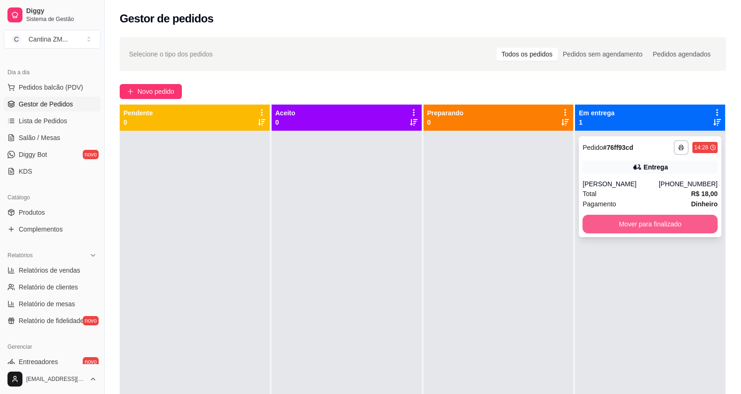
click at [605, 223] on button "Mover para finalizado" at bounding box center [649, 224] width 135 height 19
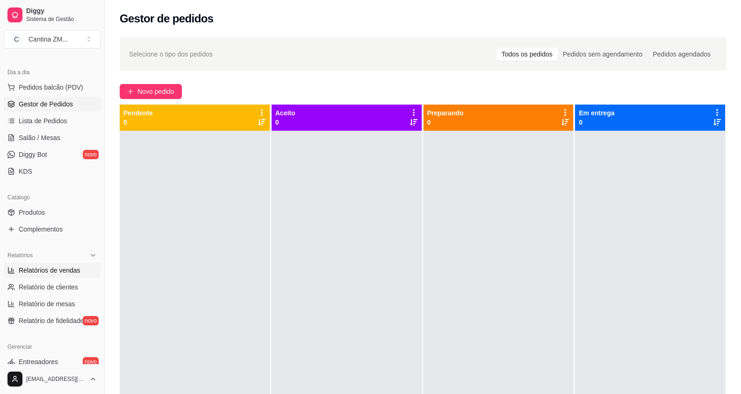
click at [74, 267] on span "Relatórios de vendas" at bounding box center [50, 270] width 62 height 9
select select "ALL"
select select "0"
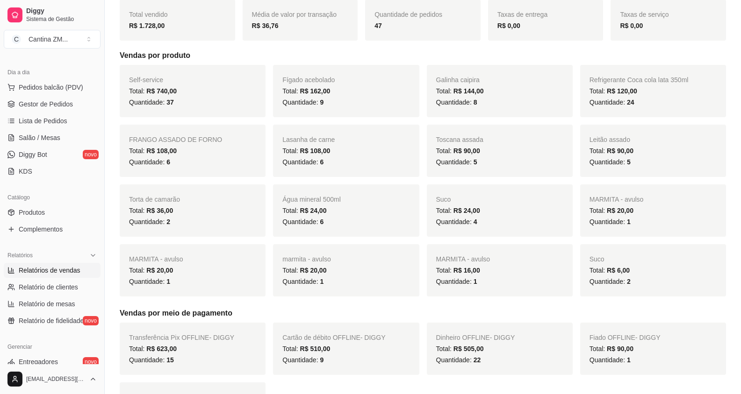
scroll to position [140, 0]
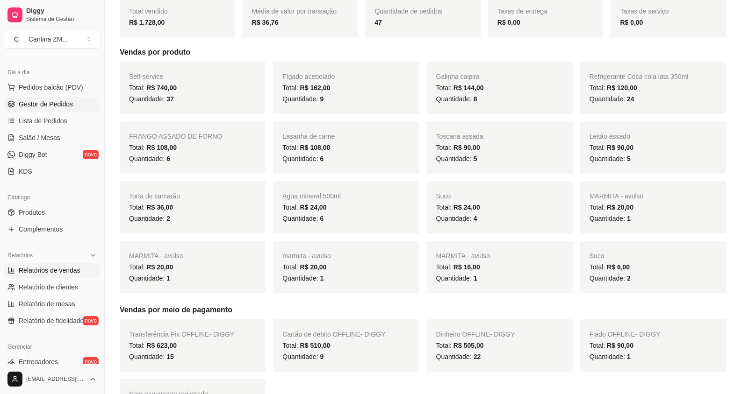
click at [64, 109] on link "Gestor de Pedidos" at bounding box center [52, 104] width 97 height 15
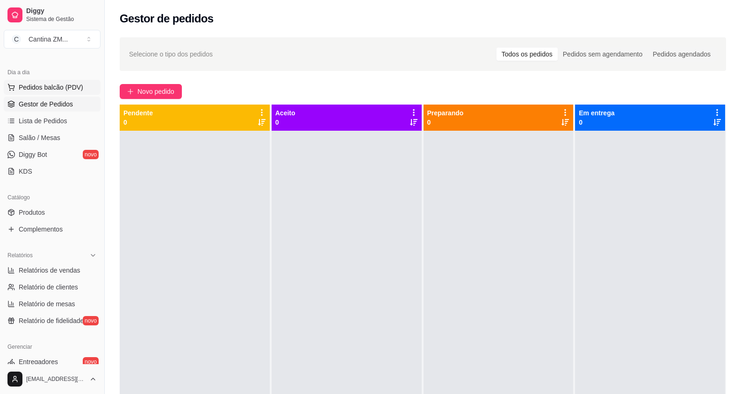
click at [61, 83] on span "Pedidos balcão (PDV)" at bounding box center [51, 87] width 64 height 9
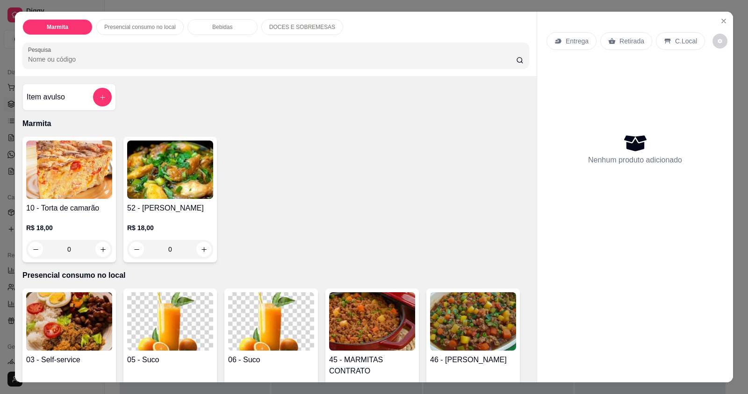
scroll to position [93, 0]
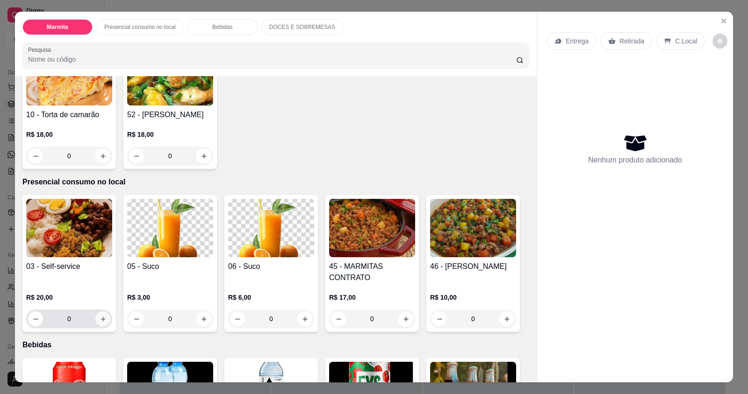
click at [100, 321] on icon "increase-product-quantity" at bounding box center [103, 319] width 7 height 7
type input "1"
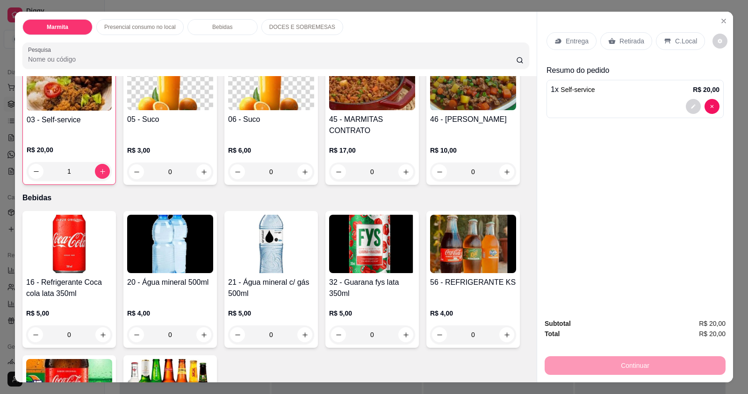
scroll to position [280, 0]
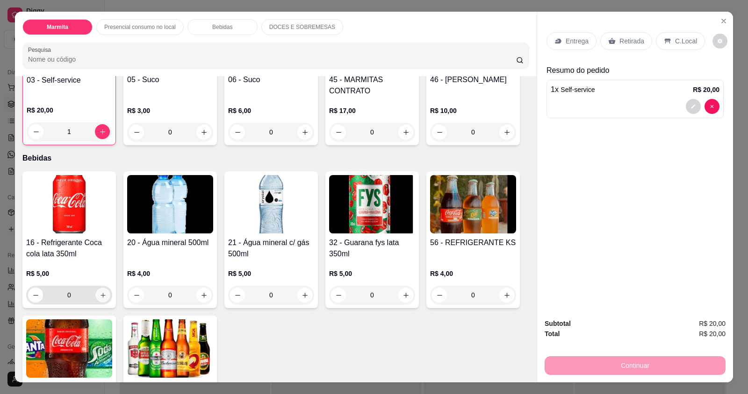
click at [100, 296] on icon "increase-product-quantity" at bounding box center [103, 295] width 7 height 7
type input "1"
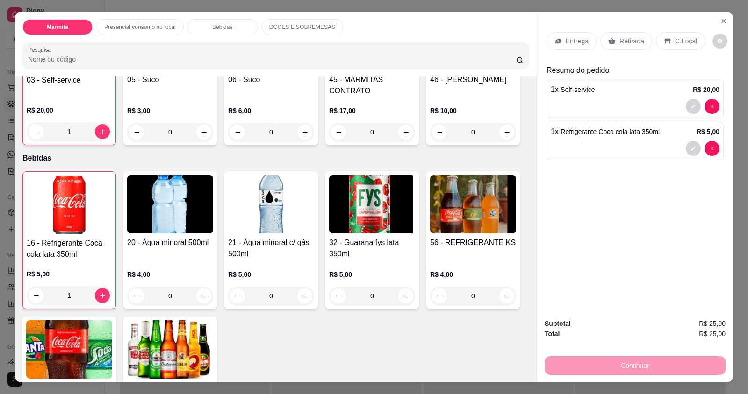
click at [664, 39] on icon at bounding box center [667, 41] width 6 height 5
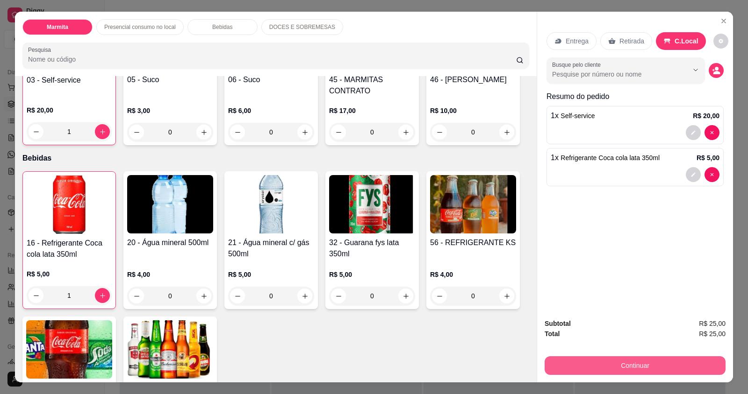
click at [641, 363] on button "Continuar" at bounding box center [634, 366] width 181 height 19
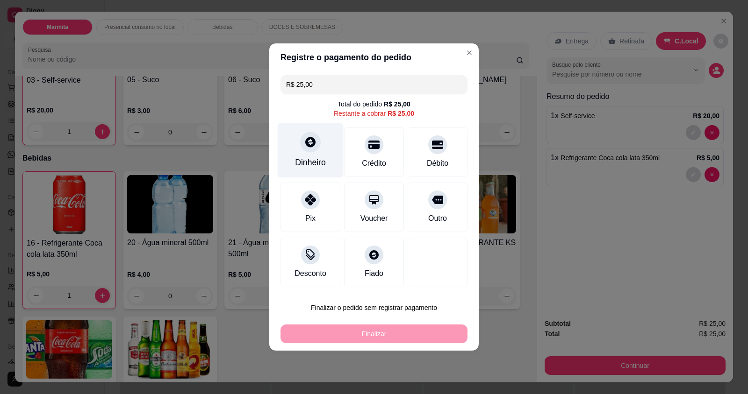
click at [324, 155] on div "Dinheiro" at bounding box center [311, 150] width 66 height 55
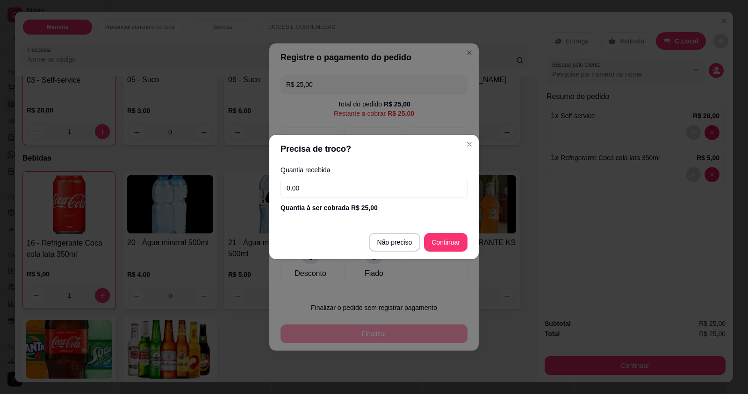
click at [292, 186] on input "0,00" at bounding box center [373, 188] width 187 height 19
type input "25,00"
type input "R$ 0,00"
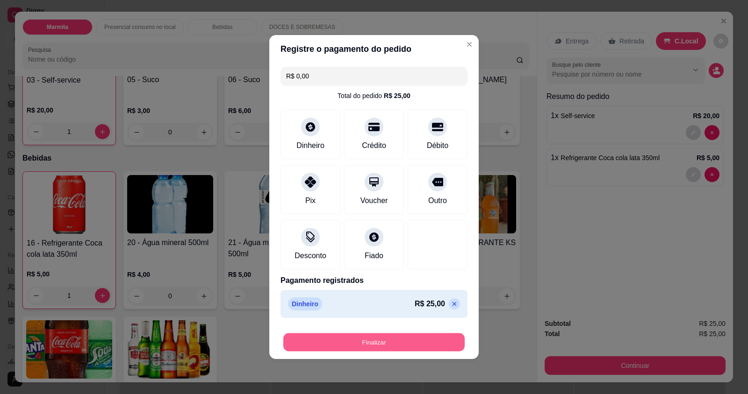
click at [398, 344] on button "Finalizar" at bounding box center [373, 343] width 181 height 18
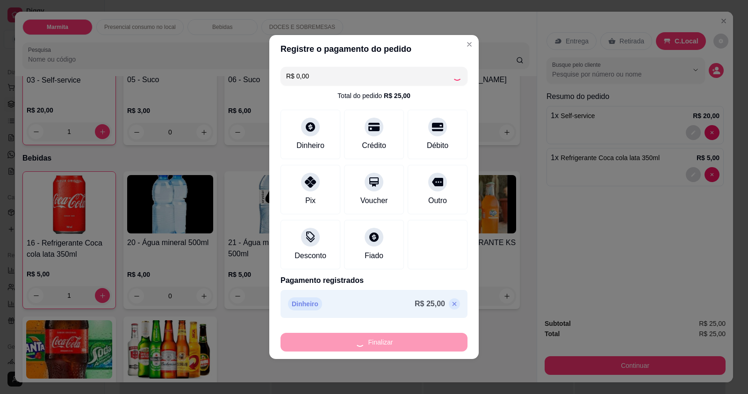
type input "0"
type input "-R$ 25,00"
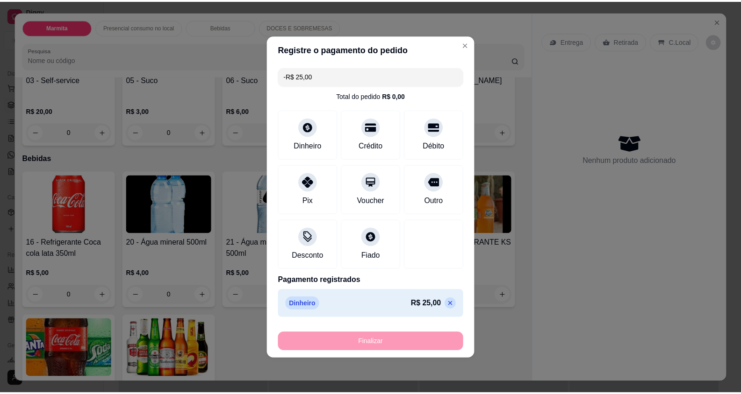
scroll to position [280, 0]
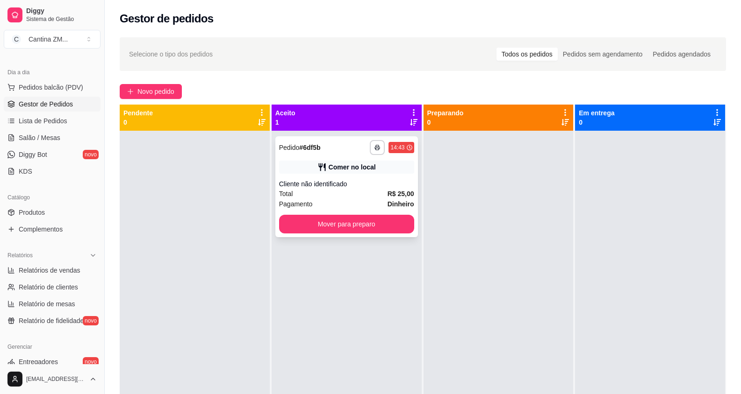
click at [396, 204] on strong "Dinheiro" at bounding box center [400, 203] width 27 height 7
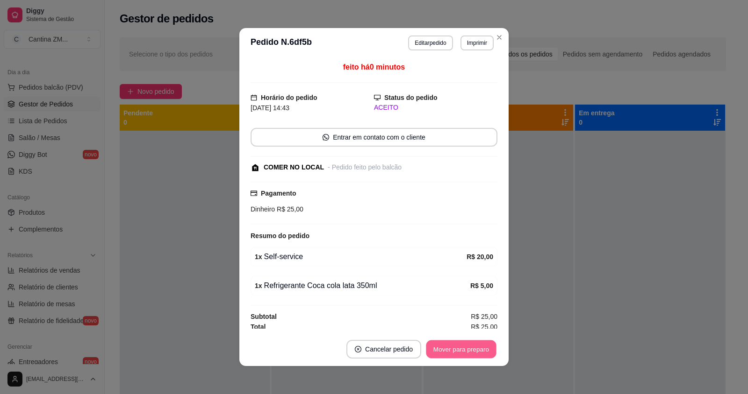
click at [455, 348] on button "Mover para preparo" at bounding box center [461, 350] width 70 height 18
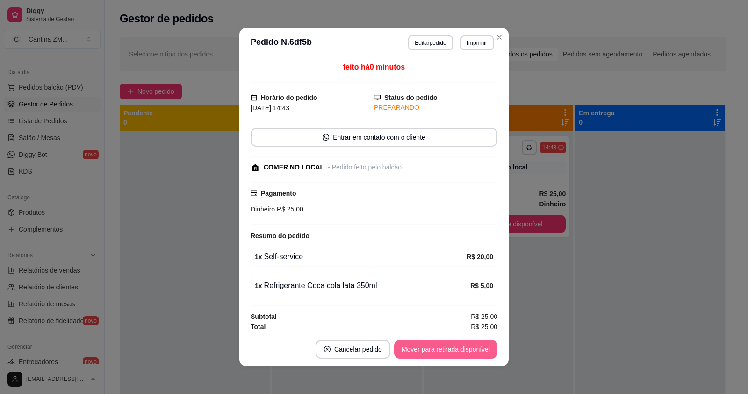
click at [455, 348] on button "Mover para retirada disponível" at bounding box center [445, 349] width 103 height 19
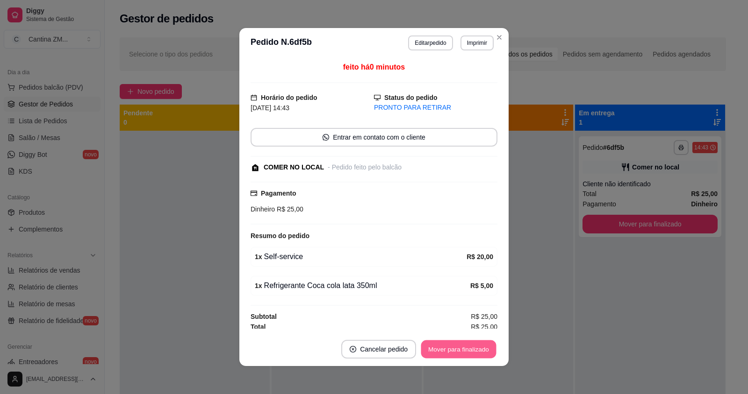
click at [454, 349] on button "Mover para finalizado" at bounding box center [458, 350] width 75 height 18
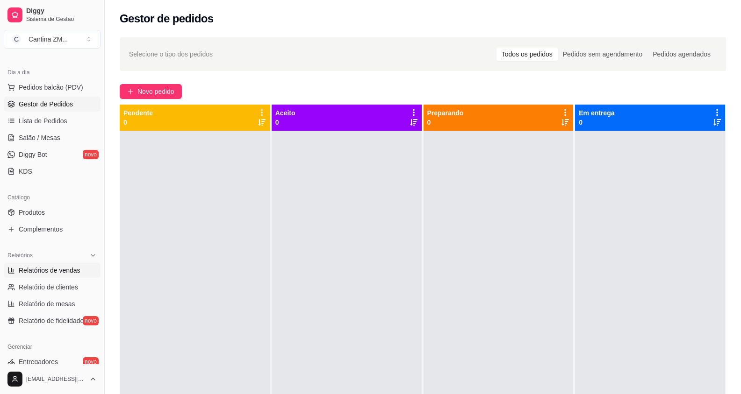
click at [21, 272] on span "Relatórios de vendas" at bounding box center [50, 270] width 62 height 9
select select "ALL"
select select "0"
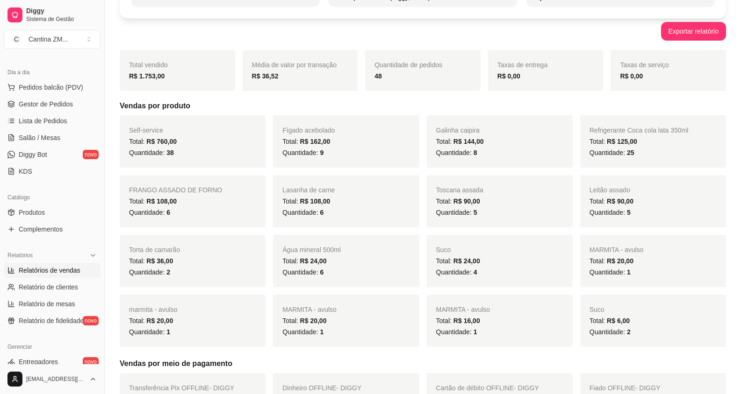
scroll to position [187, 0]
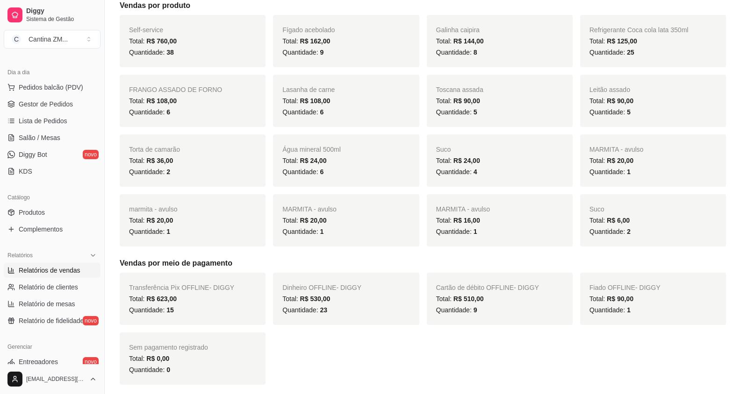
click at [4, 263] on link "Relatórios de vendas" at bounding box center [52, 270] width 97 height 15
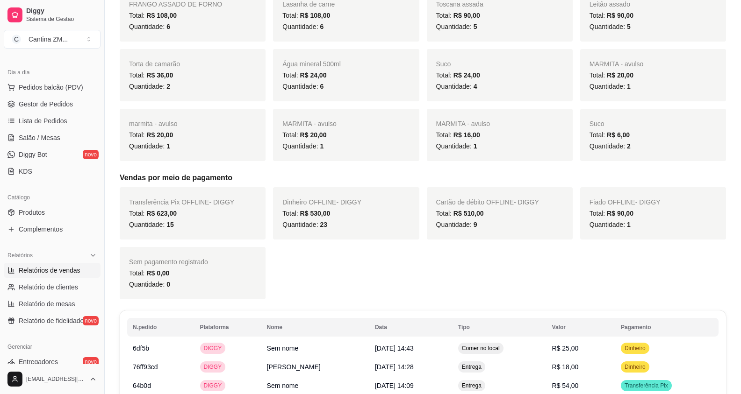
scroll to position [280, 0]
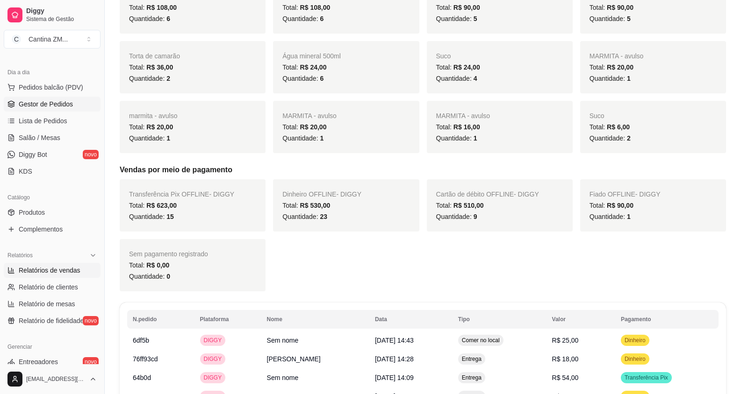
click at [68, 100] on span "Gestor de Pedidos" at bounding box center [46, 104] width 54 height 9
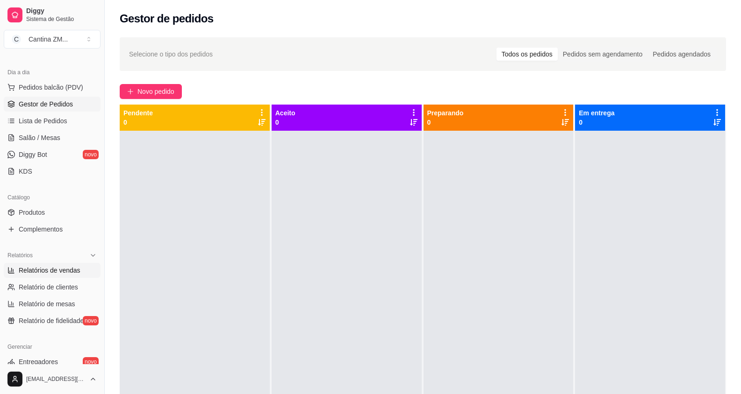
click at [40, 272] on span "Relatórios de vendas" at bounding box center [50, 270] width 62 height 9
select select "ALL"
select select "0"
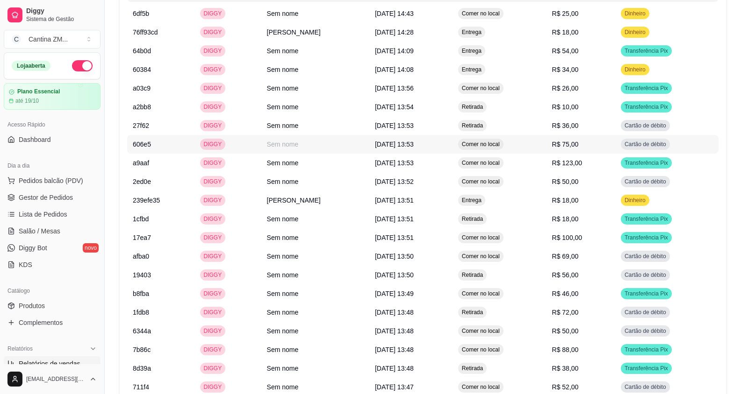
scroll to position [561, 0]
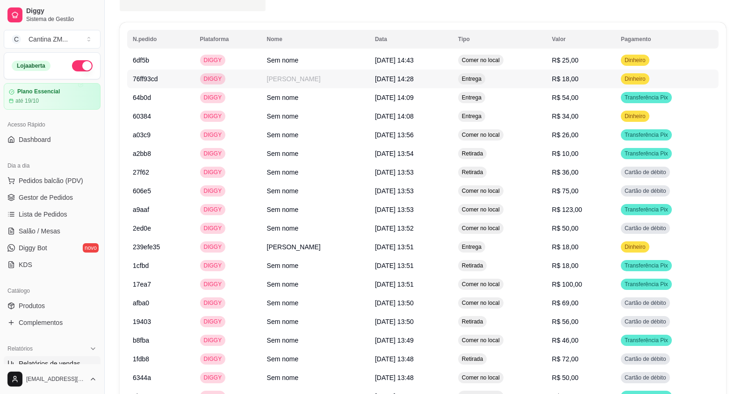
click at [279, 81] on td "[PERSON_NAME]" at bounding box center [315, 79] width 108 height 19
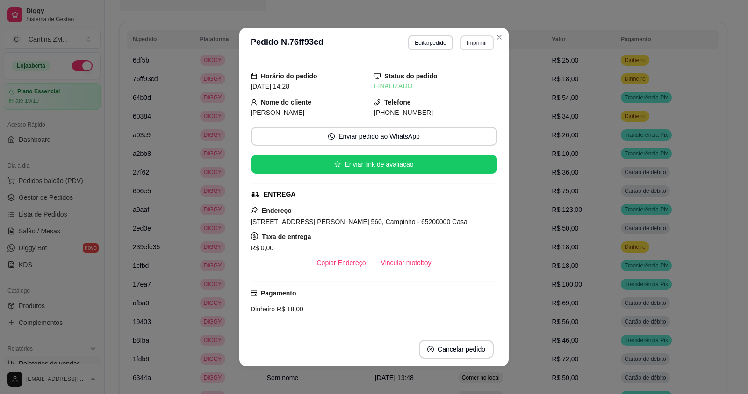
click at [465, 44] on button "Imprimir" at bounding box center [476, 43] width 33 height 15
click at [465, 73] on button "IMPRESSORA" at bounding box center [457, 75] width 68 height 15
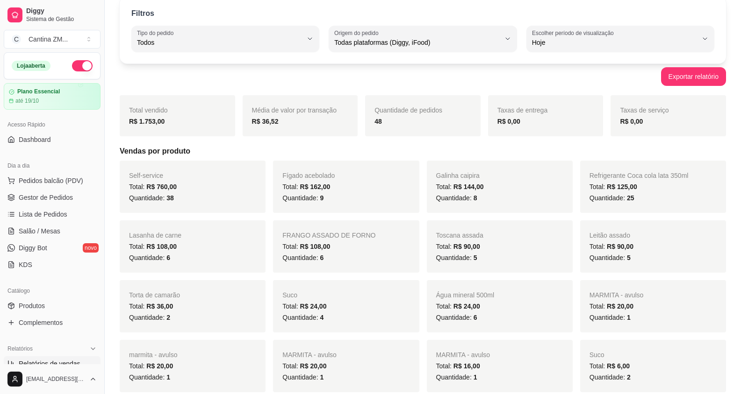
scroll to position [0, 0]
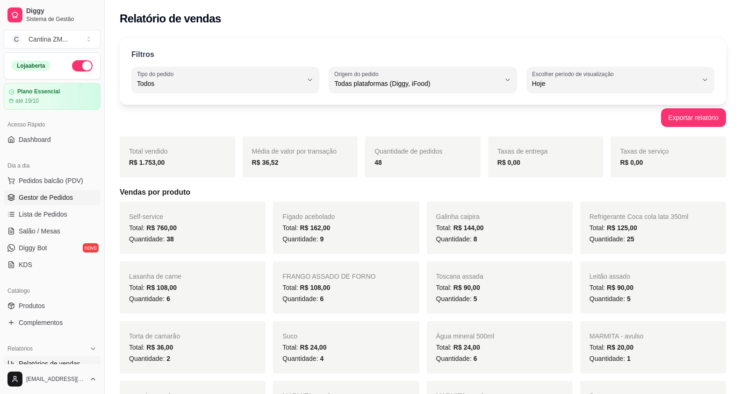
click at [43, 200] on span "Gestor de Pedidos" at bounding box center [46, 197] width 54 height 9
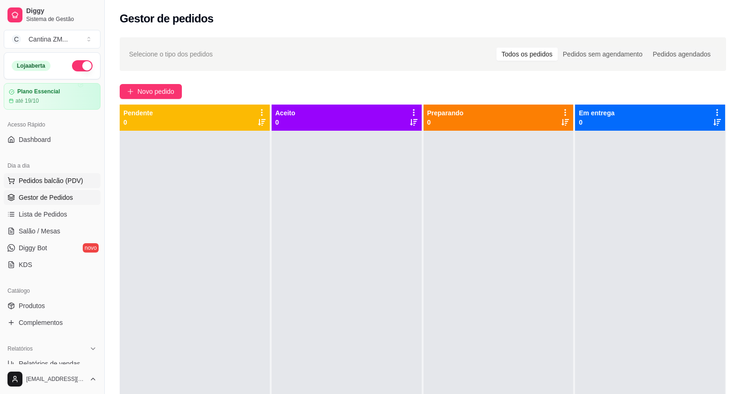
click at [57, 179] on span "Pedidos balcão (PDV)" at bounding box center [51, 180] width 64 height 9
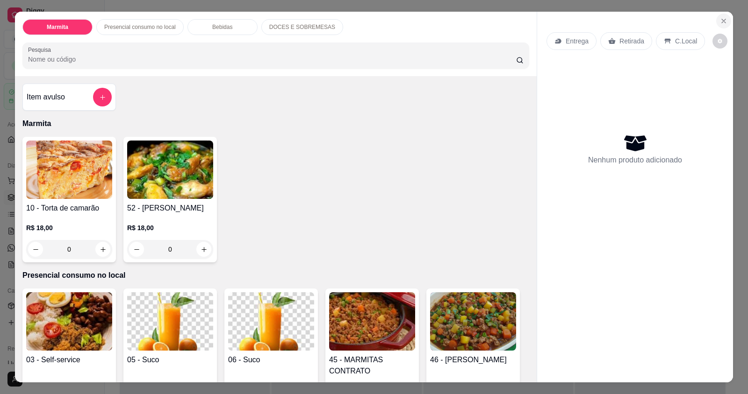
click at [723, 21] on icon "Close" at bounding box center [723, 20] width 7 height 7
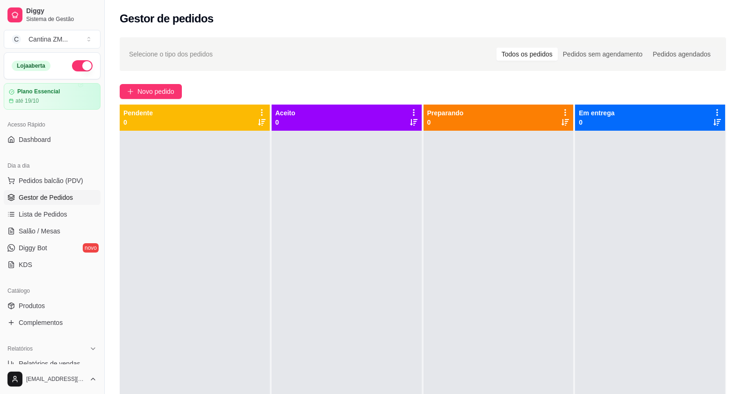
click at [59, 195] on span "Gestor de Pedidos" at bounding box center [46, 197] width 54 height 9
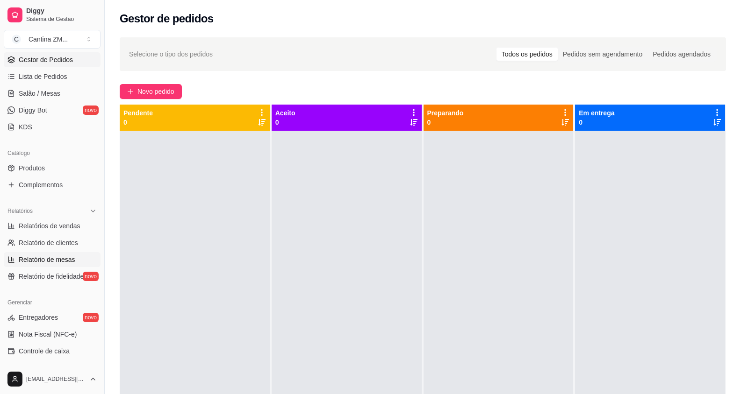
scroll to position [140, 0]
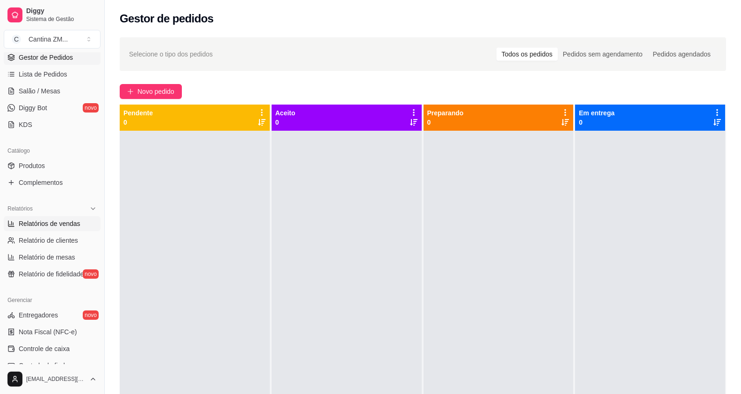
click at [52, 222] on span "Relatórios de vendas" at bounding box center [50, 223] width 62 height 9
select select "ALL"
select select "0"
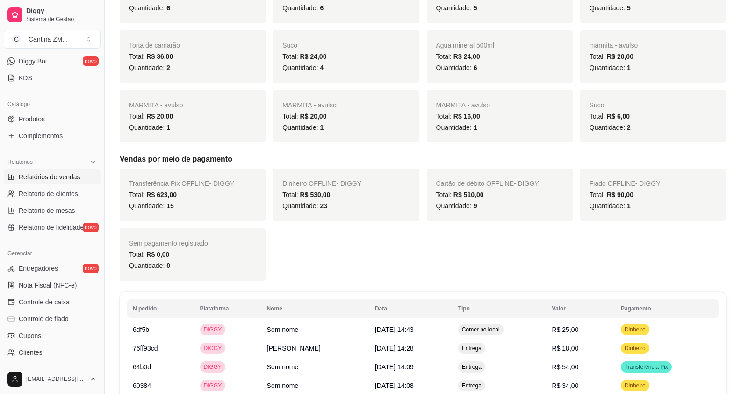
scroll to position [421, 0]
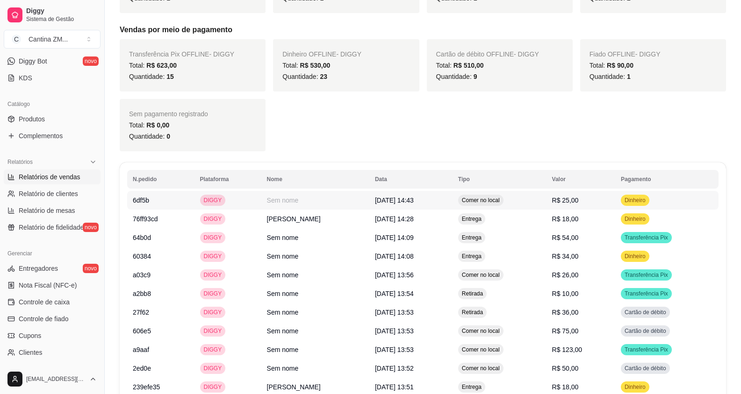
click at [501, 200] on span "Comer no local" at bounding box center [481, 200] width 42 height 7
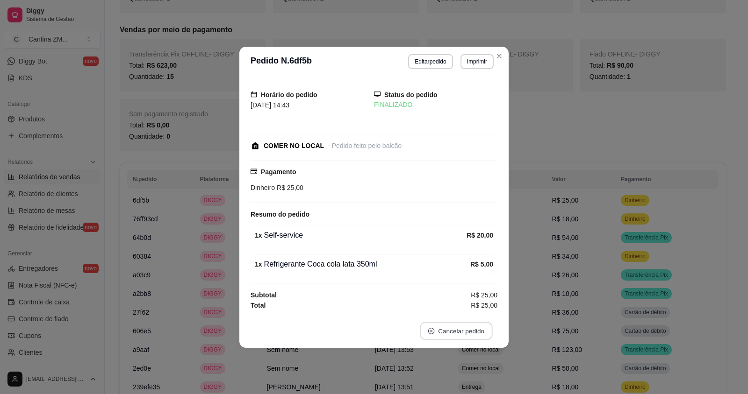
click at [464, 332] on button "Cancelar pedido" at bounding box center [456, 331] width 72 height 18
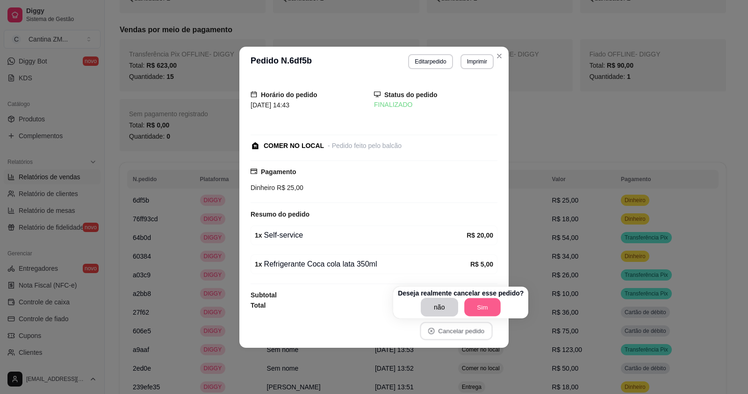
click at [474, 309] on button "Sim" at bounding box center [482, 308] width 36 height 18
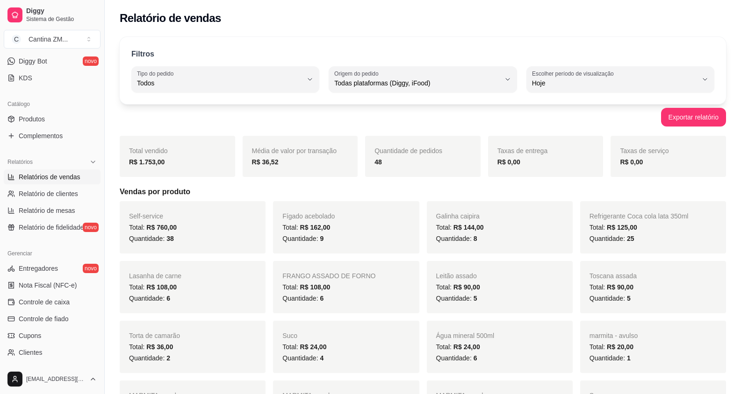
scroll to position [0, 0]
